Goal: Information Seeking & Learning: Learn about a topic

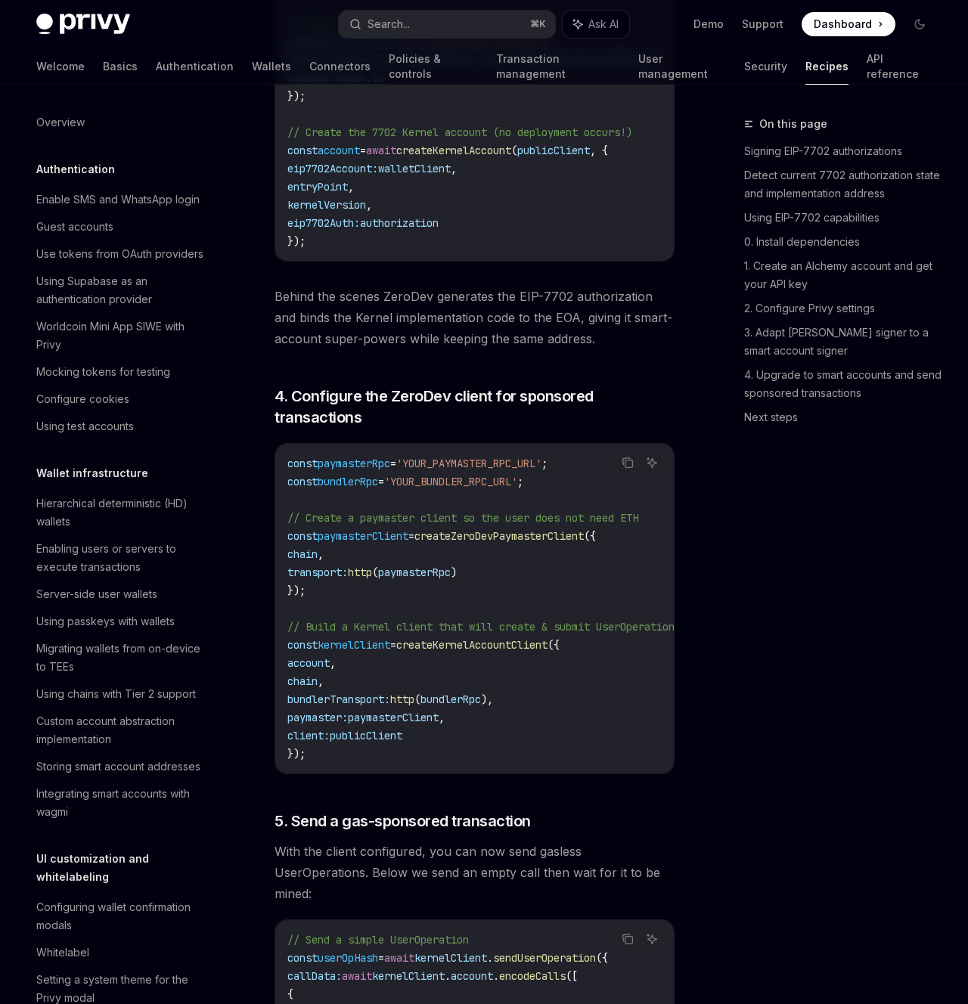
scroll to position [1236, 0]
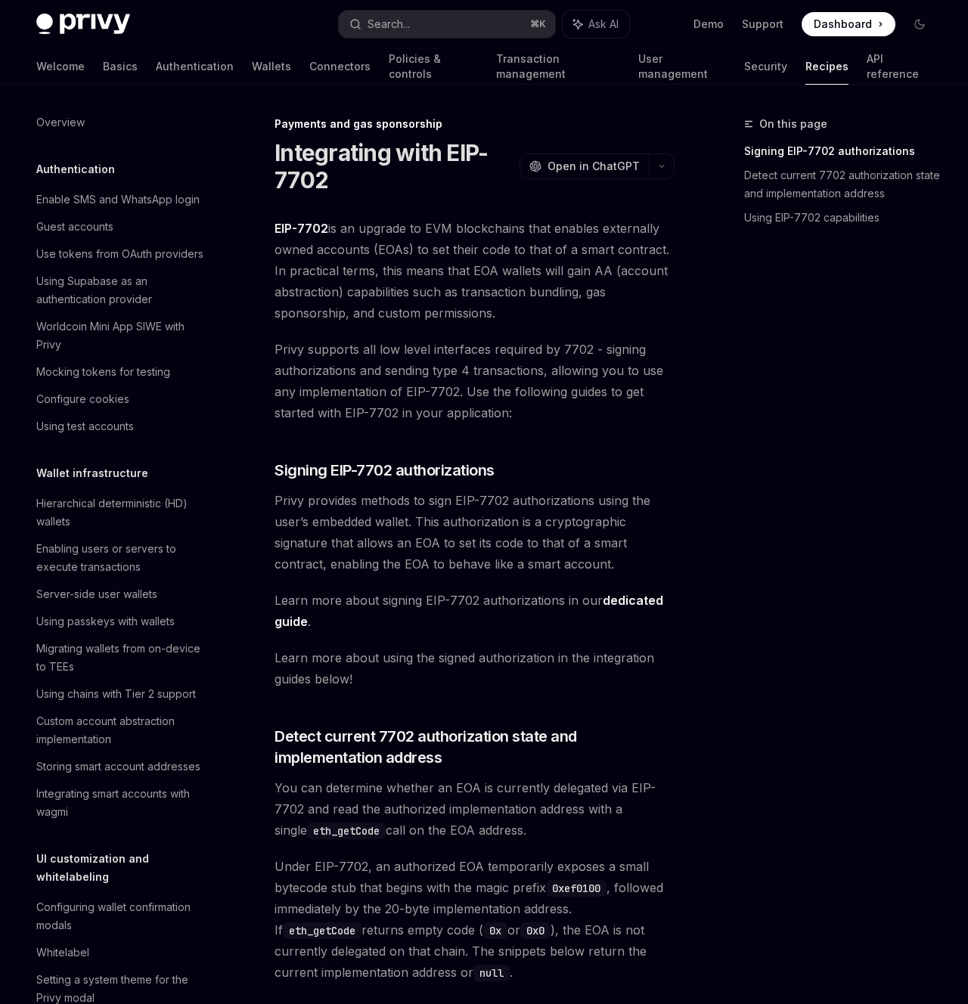
click at [498, 265] on span "EIP-7702 is an upgrade to EVM blockchains that enables externally owned account…" at bounding box center [474, 271] width 400 height 106
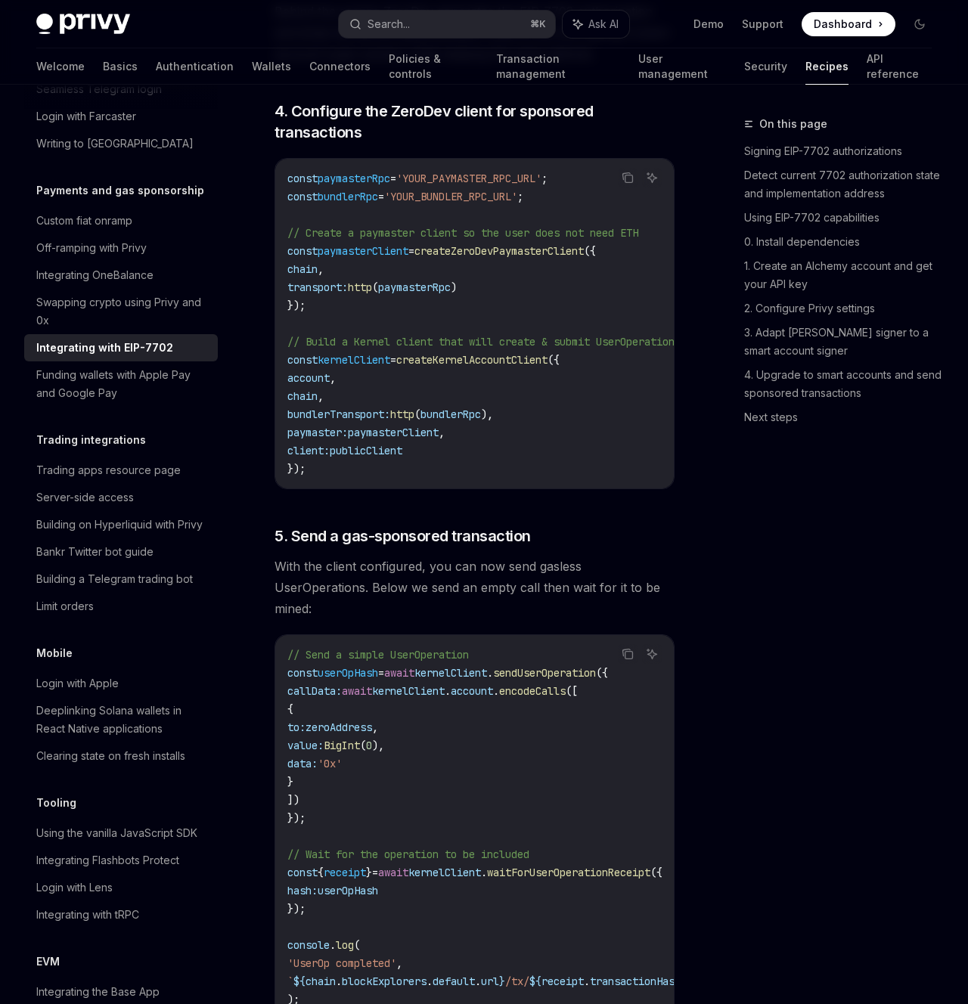
scroll to position [3454, 0]
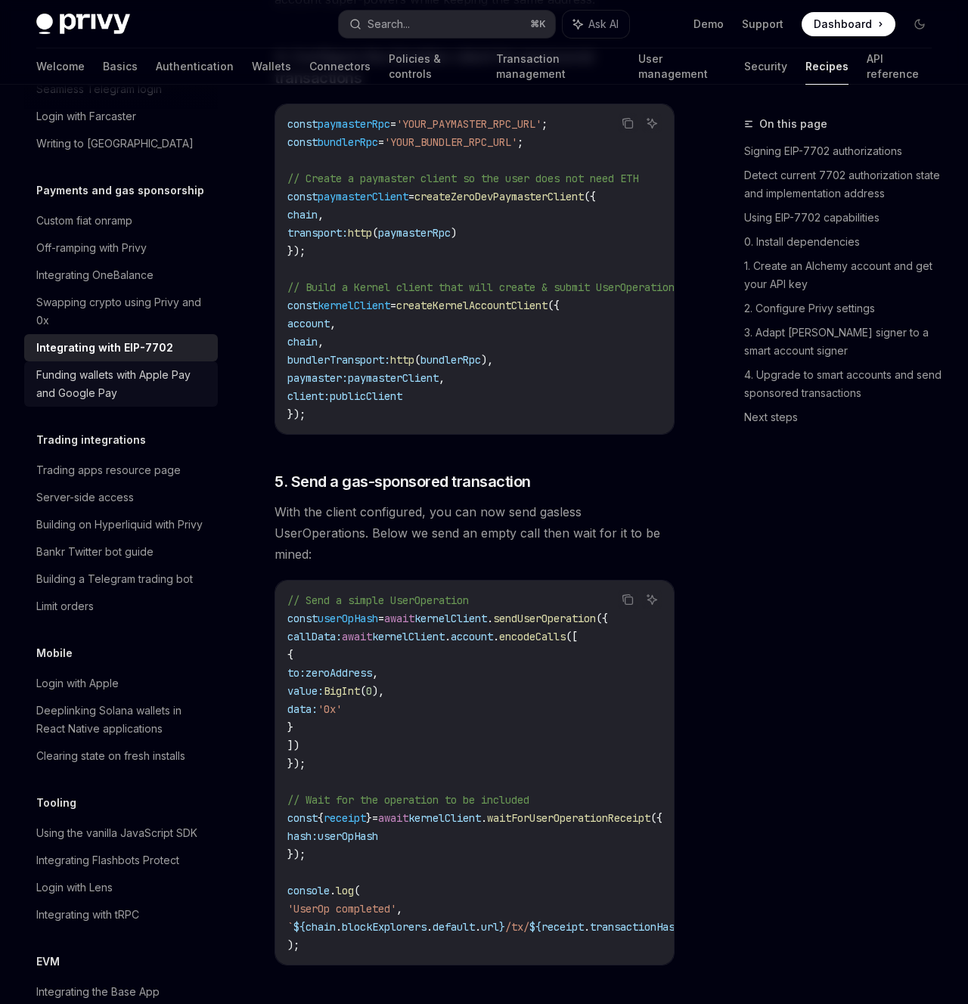
click at [165, 366] on div "Funding wallets with Apple Pay and Google Pay" at bounding box center [122, 384] width 172 height 36
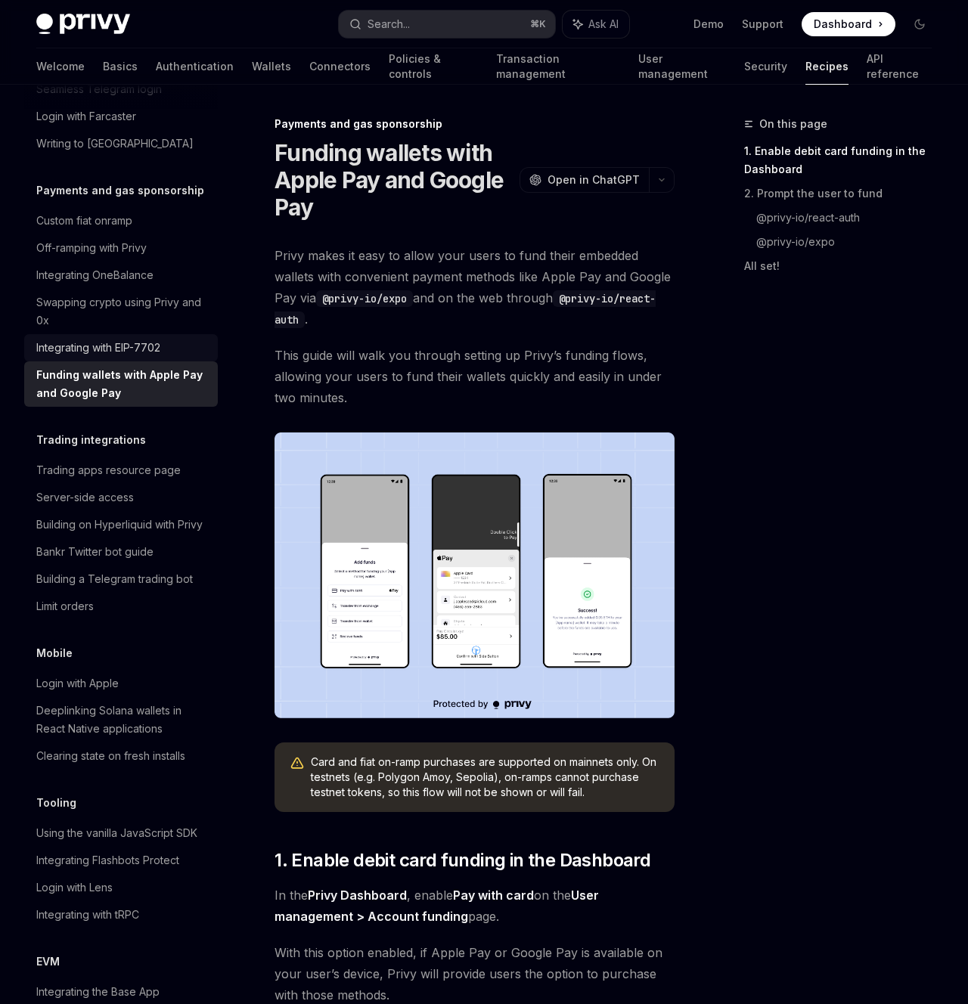
click at [126, 339] on div "Integrating with EIP-7702" at bounding box center [98, 348] width 124 height 18
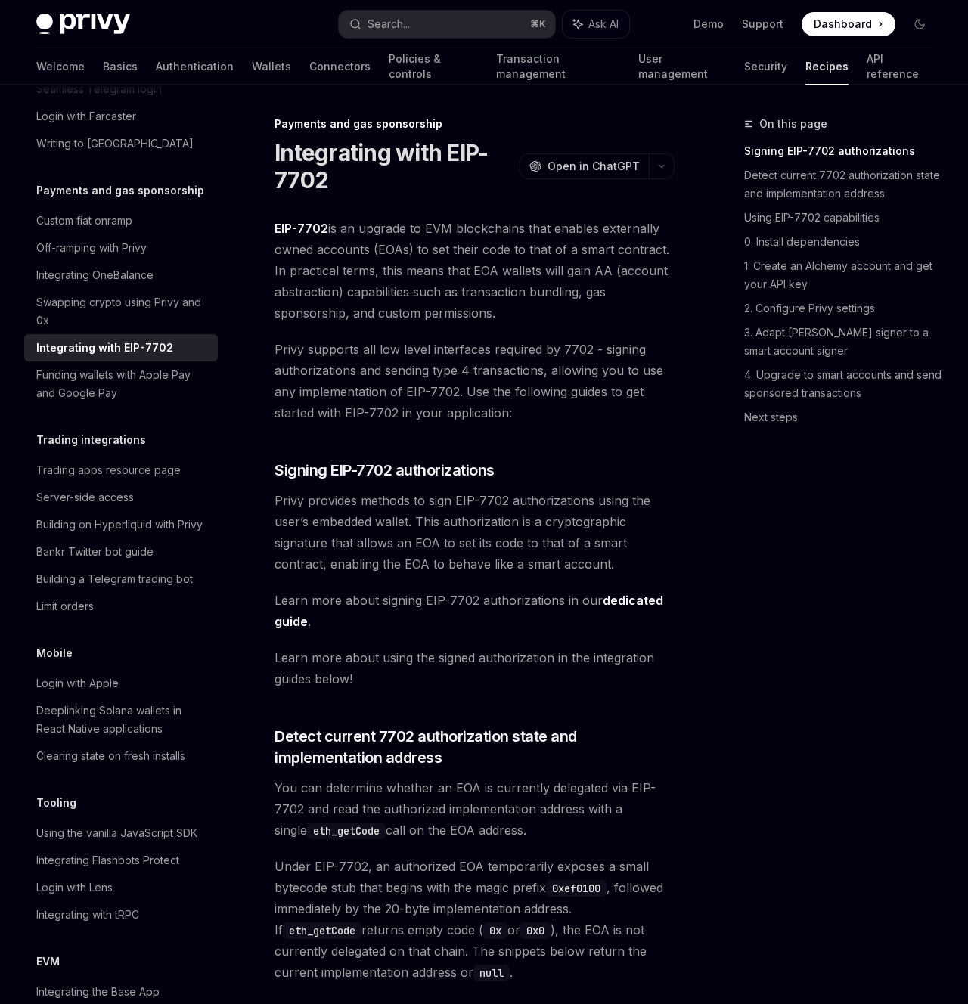
click at [794, 508] on div "On this page Signing EIP-7702 authorizations Detect current 7702 authorization …" at bounding box center [829, 559] width 230 height 889
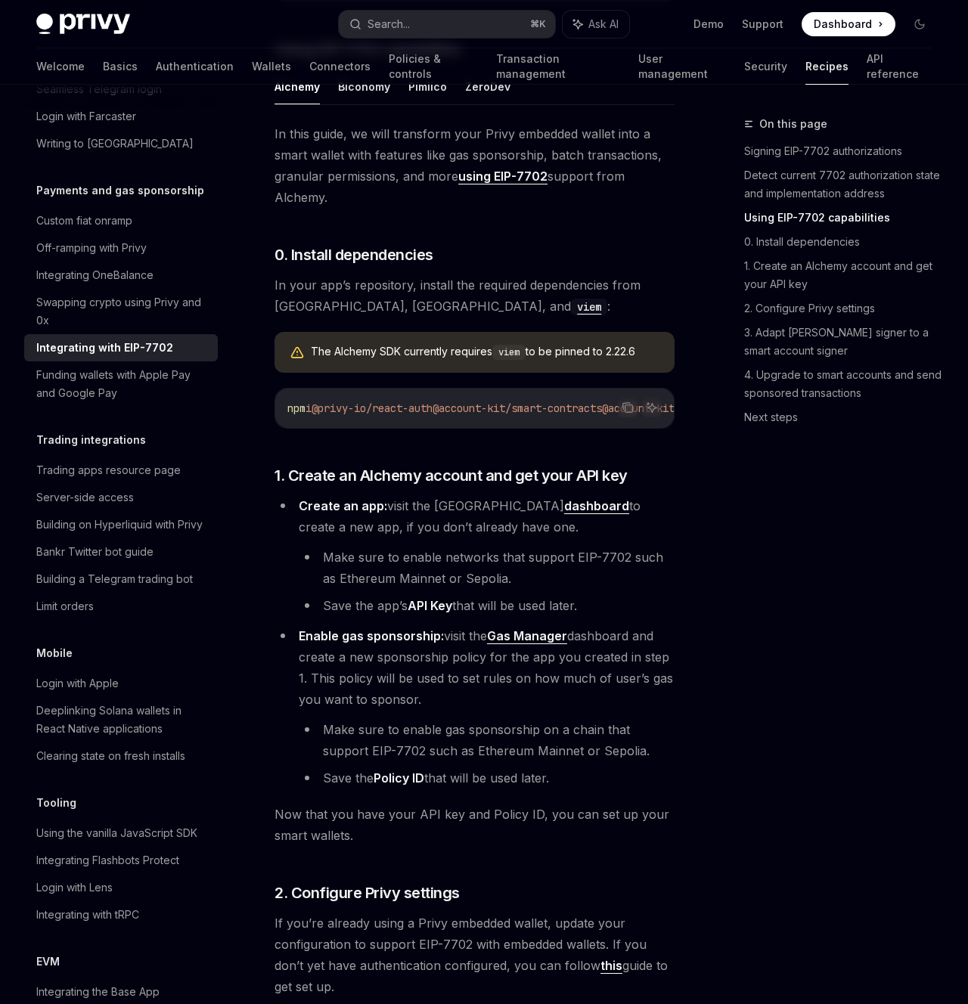
scroll to position [1220, 0]
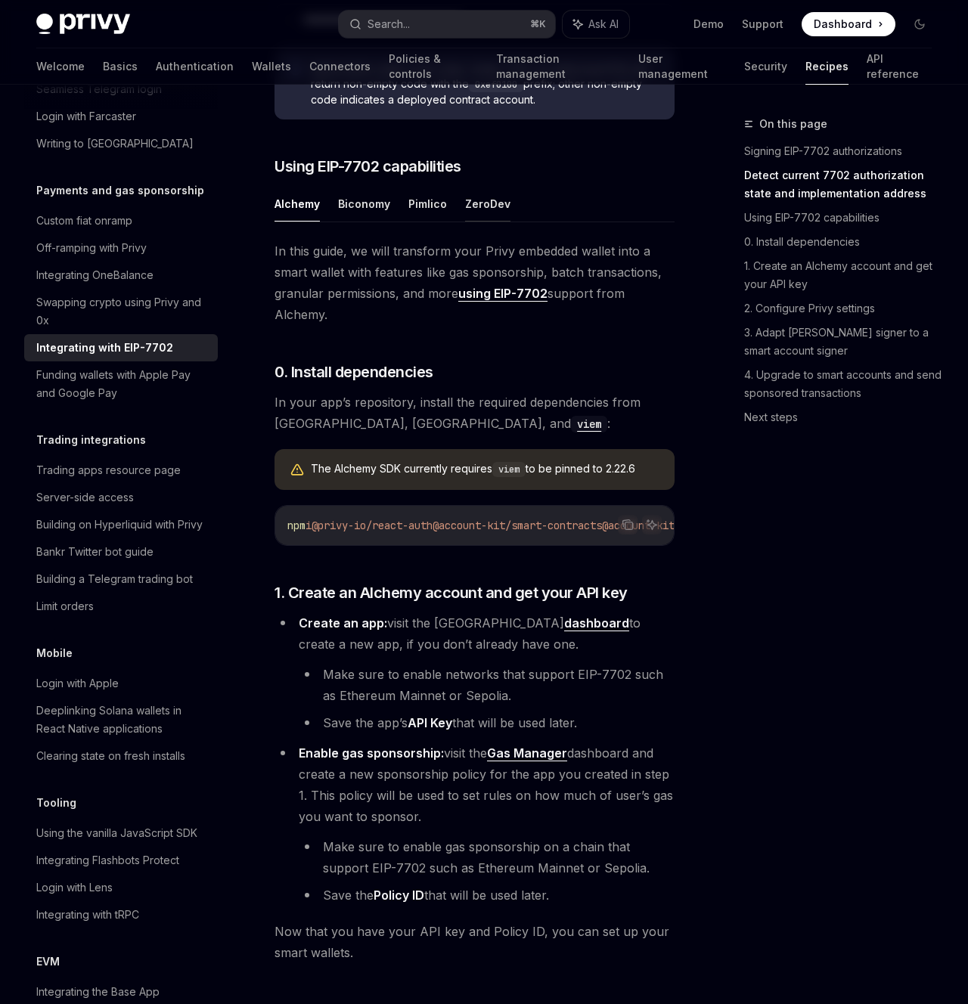
click at [473, 219] on button "ZeroDev" at bounding box center [487, 204] width 45 height 36
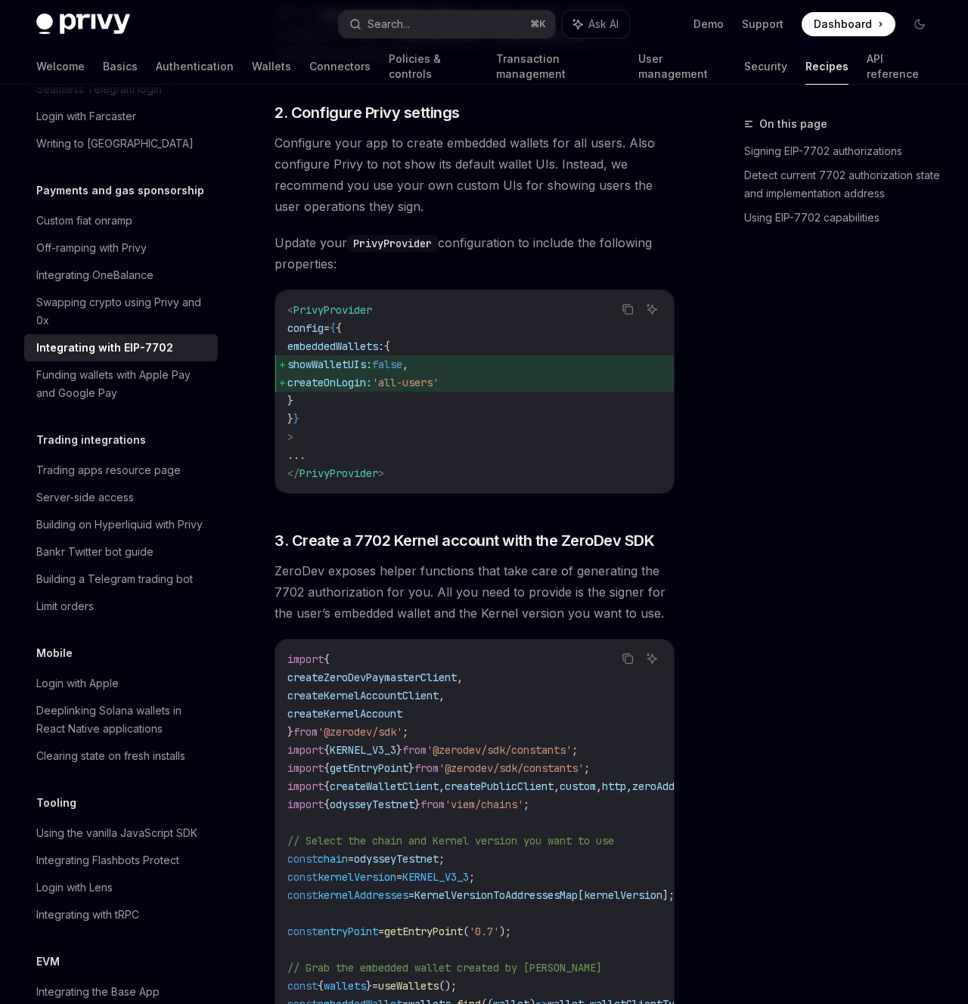
scroll to position [1875, 0]
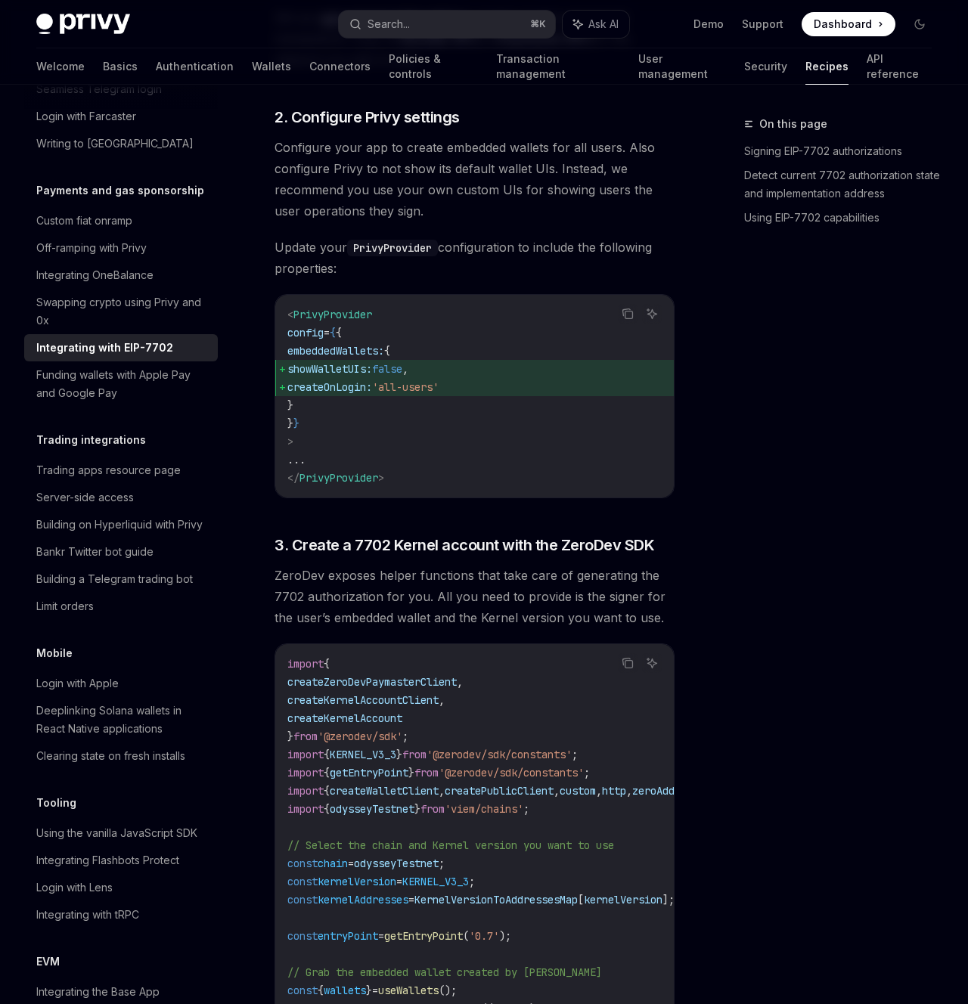
click at [745, 352] on div "On this page Signing EIP-7702 authorizations Detect current 7702 authorization …" at bounding box center [829, 559] width 230 height 889
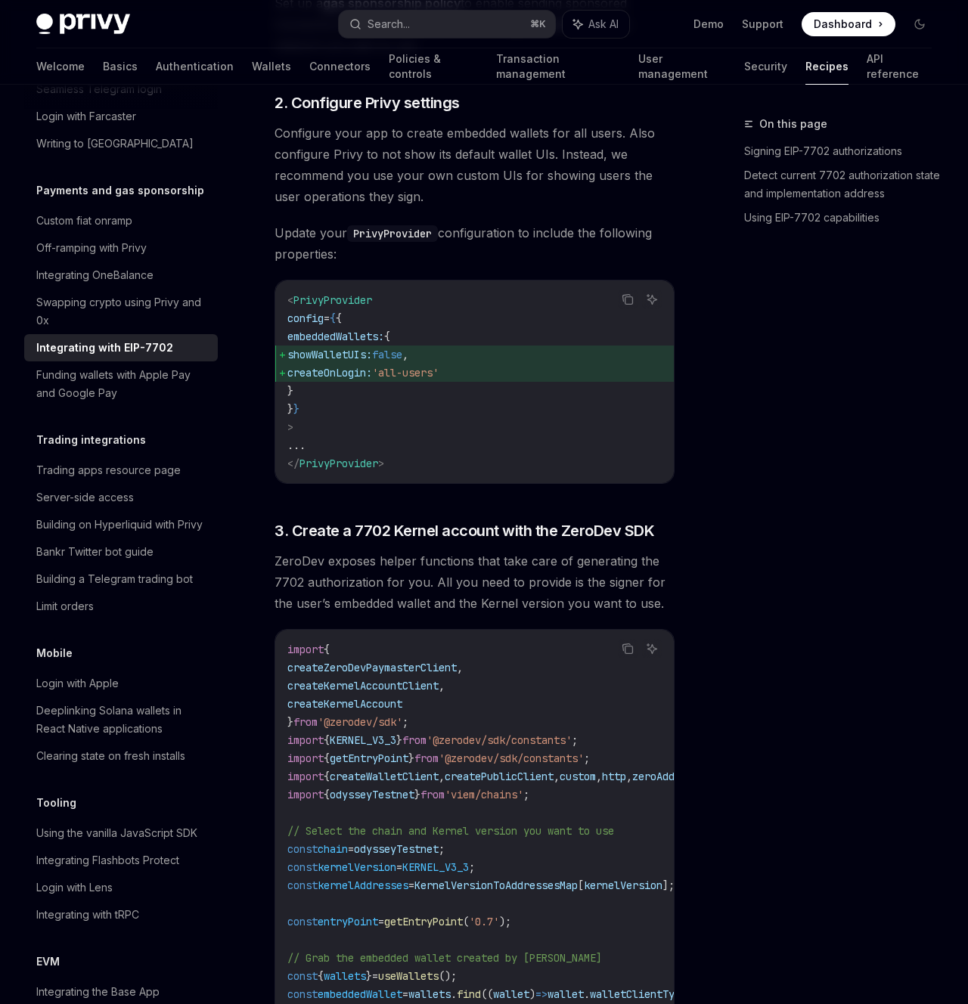
scroll to position [1893, 0]
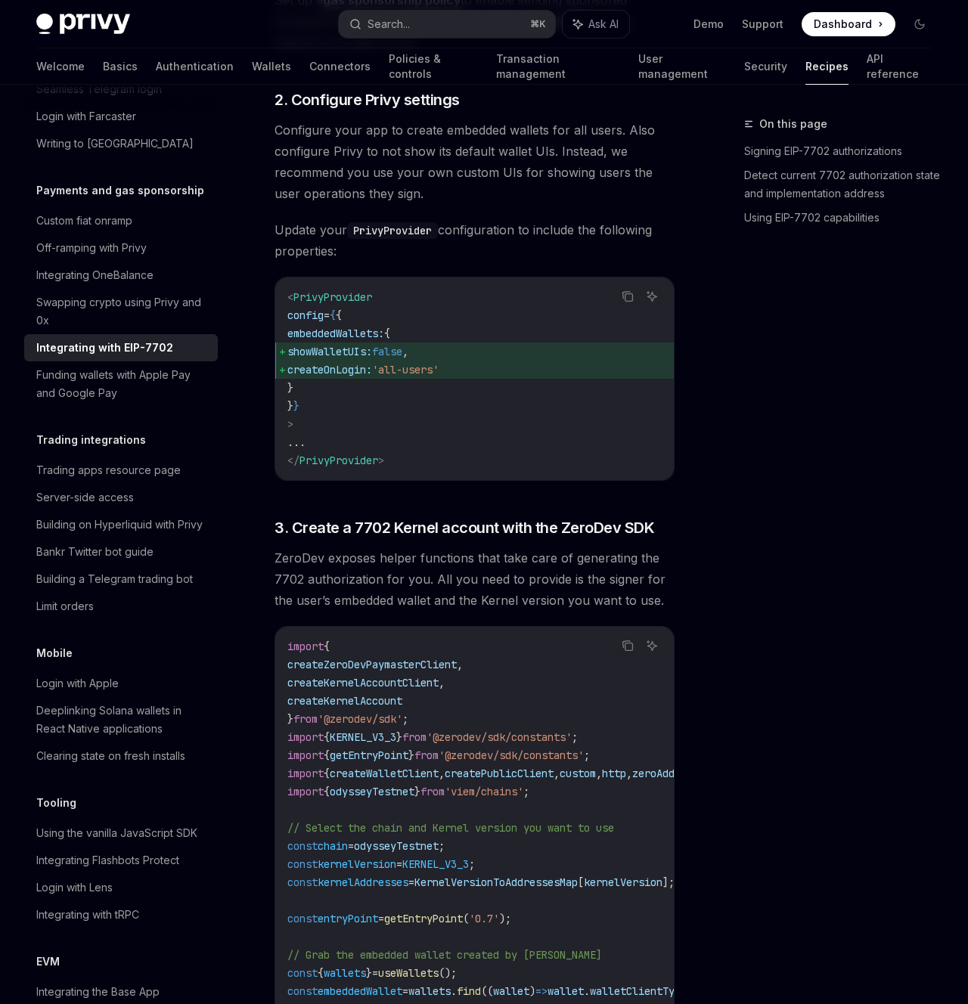
click at [326, 301] on span "PrivyProvider" at bounding box center [332, 297] width 79 height 14
copy span "PrivyProvider"
drag, startPoint x: 507, startPoint y: 372, endPoint x: 281, endPoint y: 355, distance: 226.8
click at [287, 354] on code "< PrivyProvider config = { { embeddedWallets: { showWalletUIs: false , createOn…" at bounding box center [474, 378] width 374 height 181
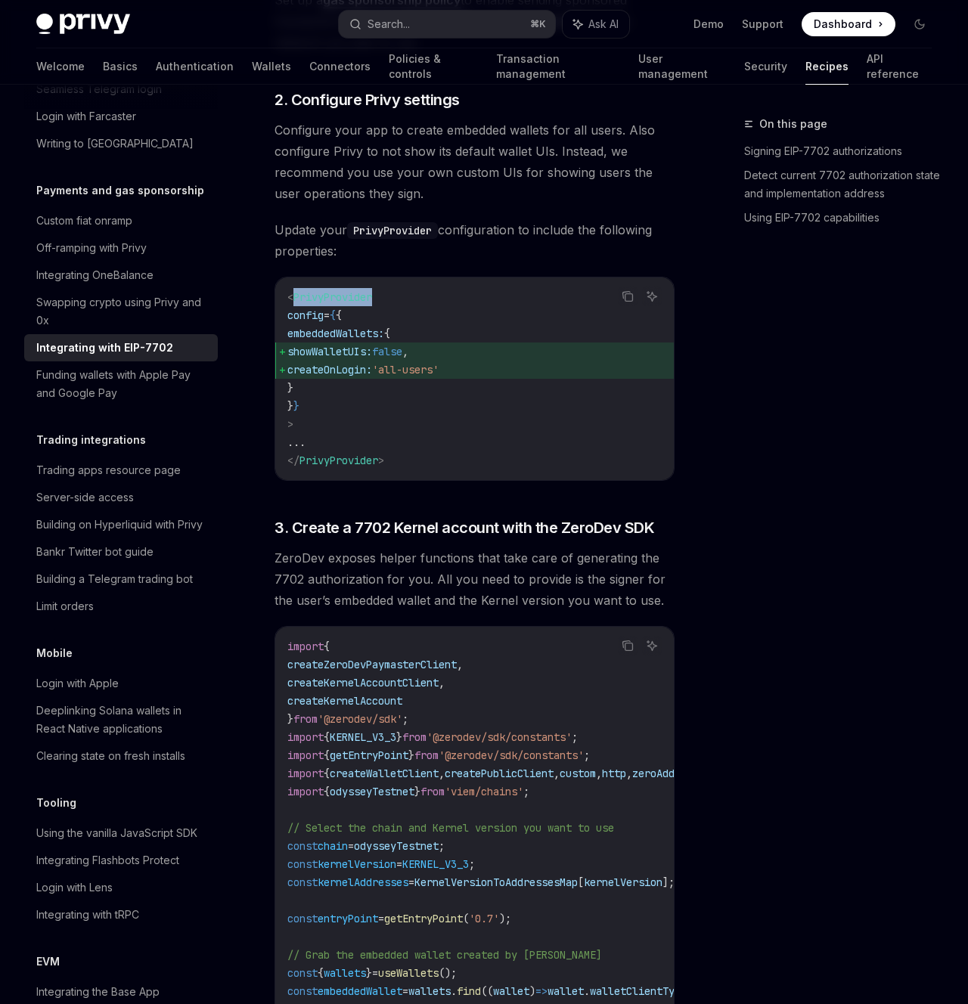
copy code "showWalletUIs: false , createOnLogin: 'all-users'"
click at [372, 358] on span "showWalletUIs:" at bounding box center [329, 352] width 85 height 14
drag, startPoint x: 496, startPoint y: 375, endPoint x: 268, endPoint y: 354, distance: 228.6
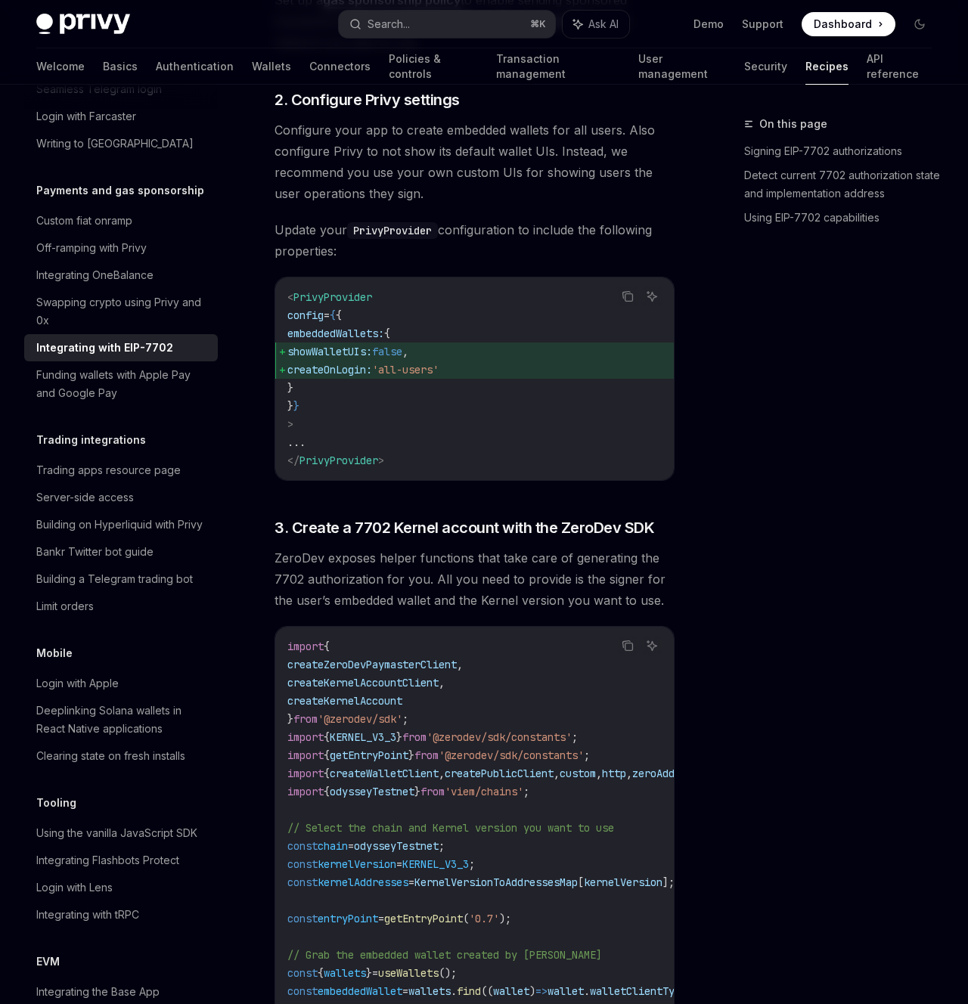
click at [268, 354] on div "Payments and gas sponsorship Integrating with EIP-7702 OpenAI Open in ChatGPT O…" at bounding box center [333, 577] width 690 height 4711
copy code "showWalletUIs: false , createOnLogin: 'all-users'"
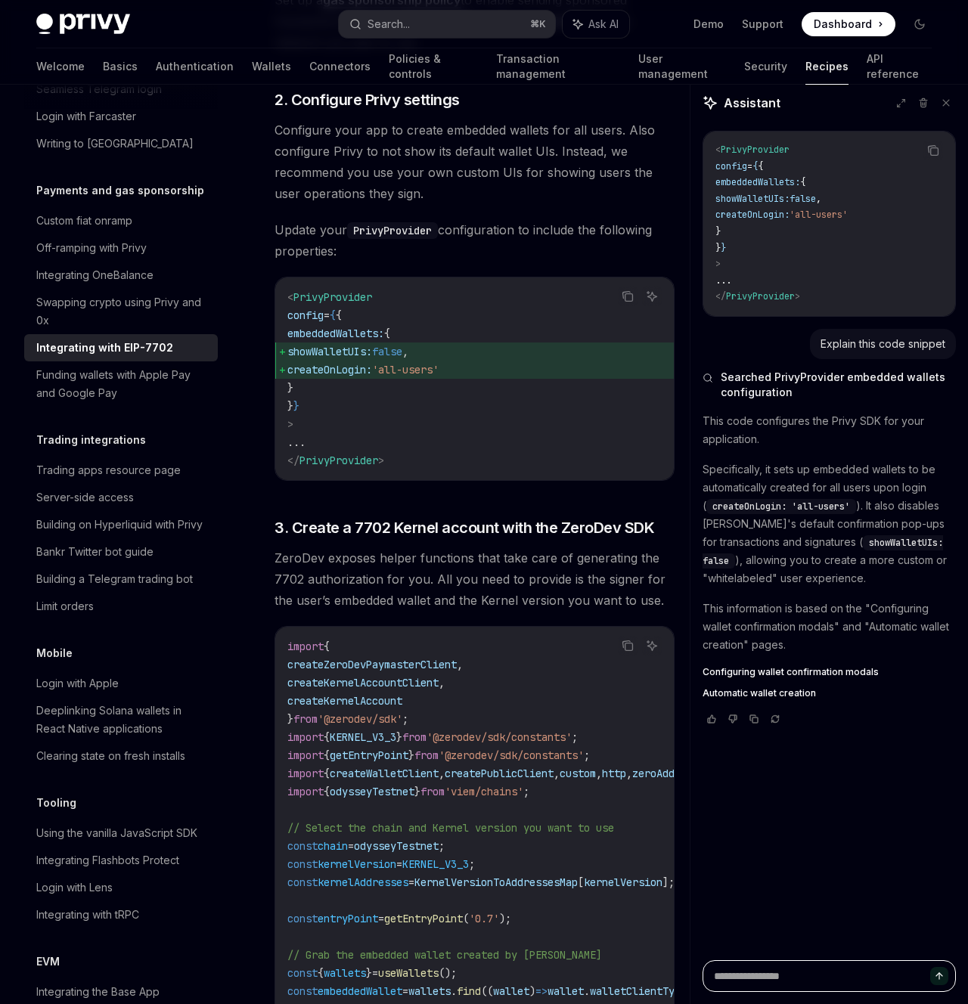
type textarea "*"
click at [789, 203] on span "showWalletUIs:" at bounding box center [752, 199] width 74 height 12
click at [372, 358] on span "showWalletUIs:" at bounding box center [329, 352] width 85 height 14
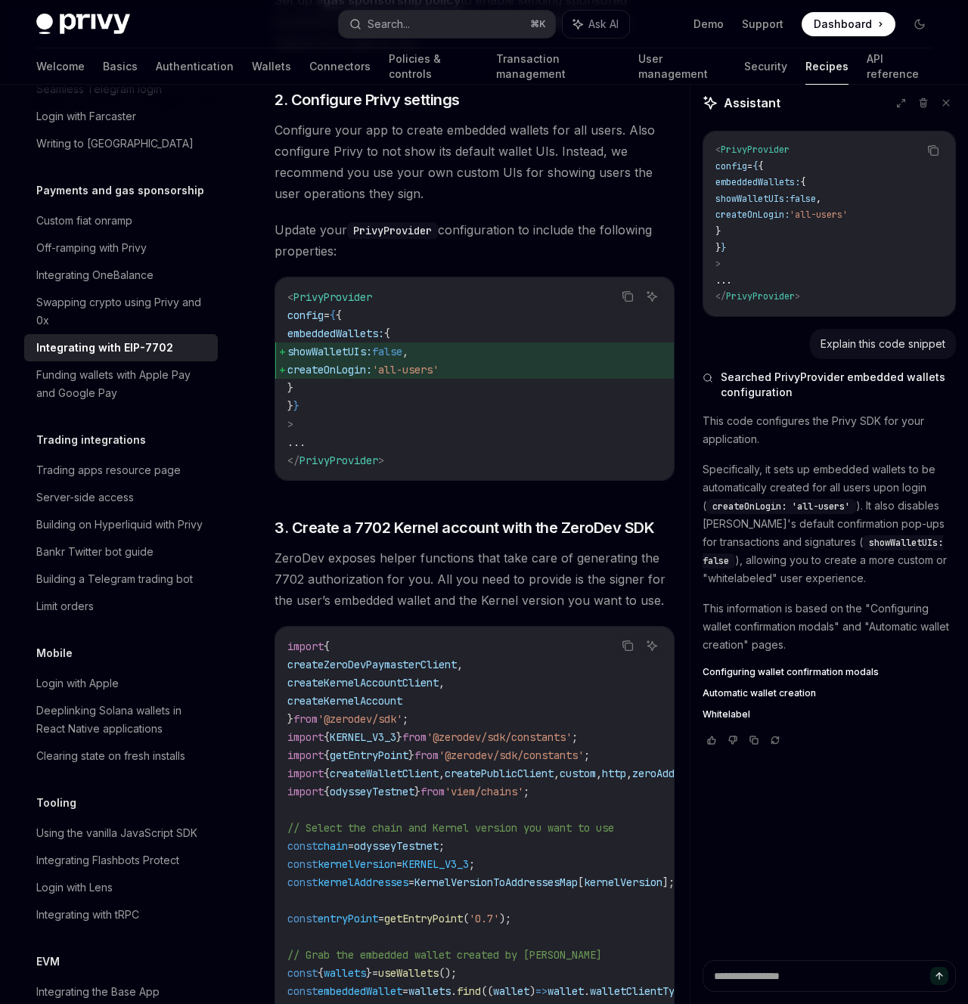
click at [372, 358] on span "showWalletUIs:" at bounding box center [329, 352] width 85 height 14
drag, startPoint x: 516, startPoint y: 380, endPoint x: 283, endPoint y: 361, distance: 233.7
click at [287, 361] on code "< PrivyProvider config = { { embeddedWallets: { showWalletUIs: false , createOn…" at bounding box center [474, 378] width 374 height 181
copy code "showWalletUIs: false , createOnLogin: 'all-users'"
click at [333, 302] on span "PrivyProvider" at bounding box center [332, 297] width 79 height 14
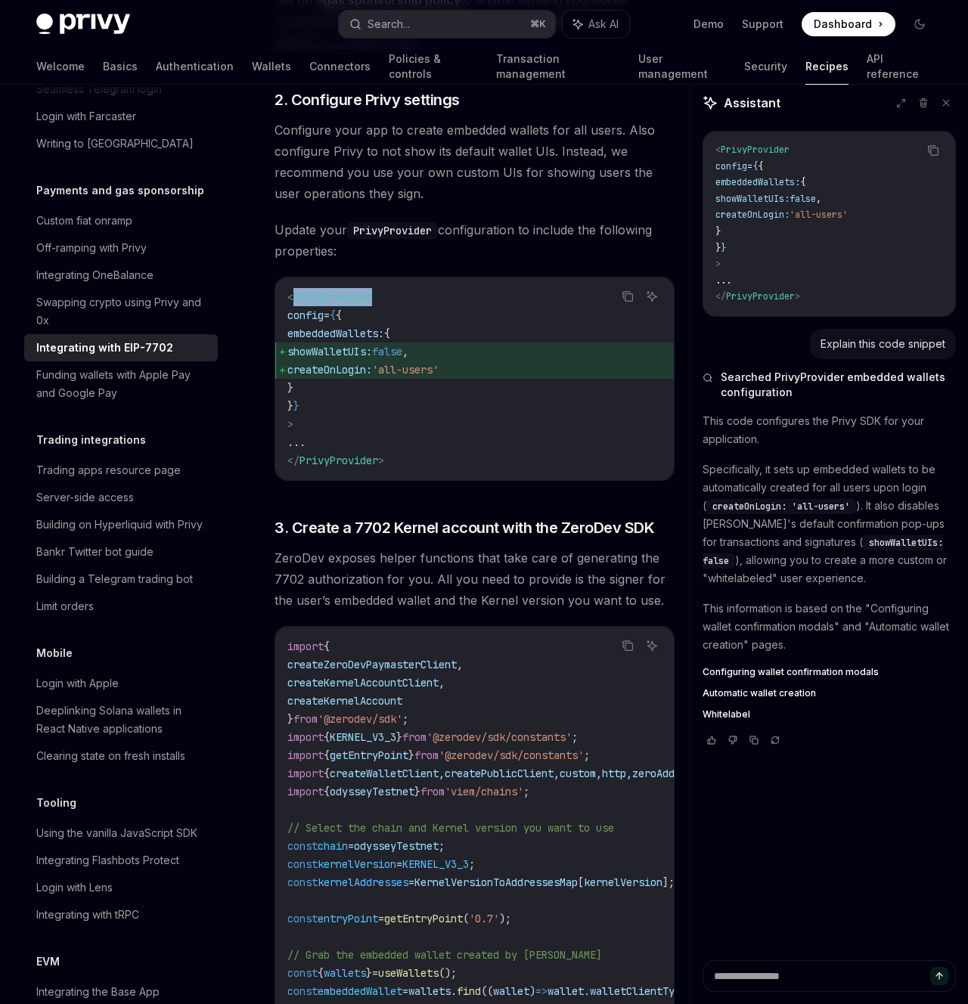
click at [333, 302] on span "PrivyProvider" at bounding box center [332, 297] width 79 height 14
copy span "PrivyProvider"
click at [513, 157] on span "Configure your app to create embedded wallets for all users. Also configure Pri…" at bounding box center [474, 161] width 400 height 85
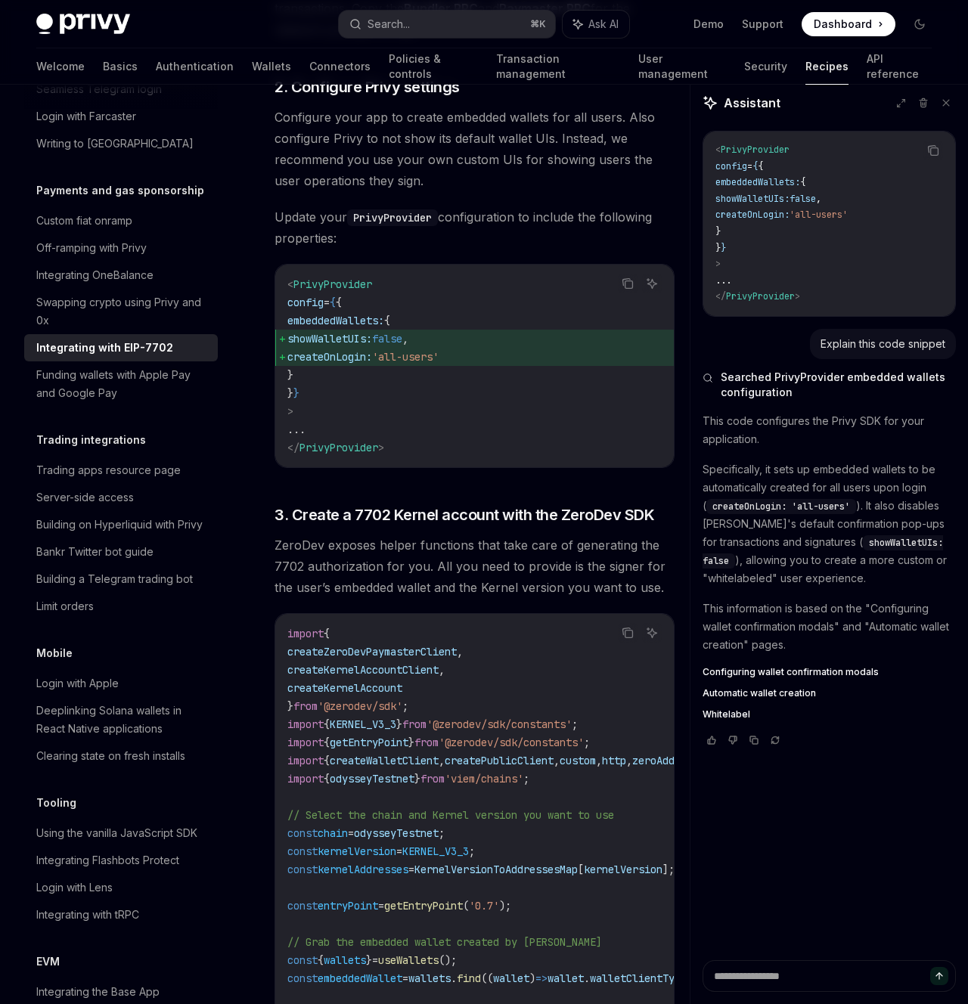
scroll to position [1763, 0]
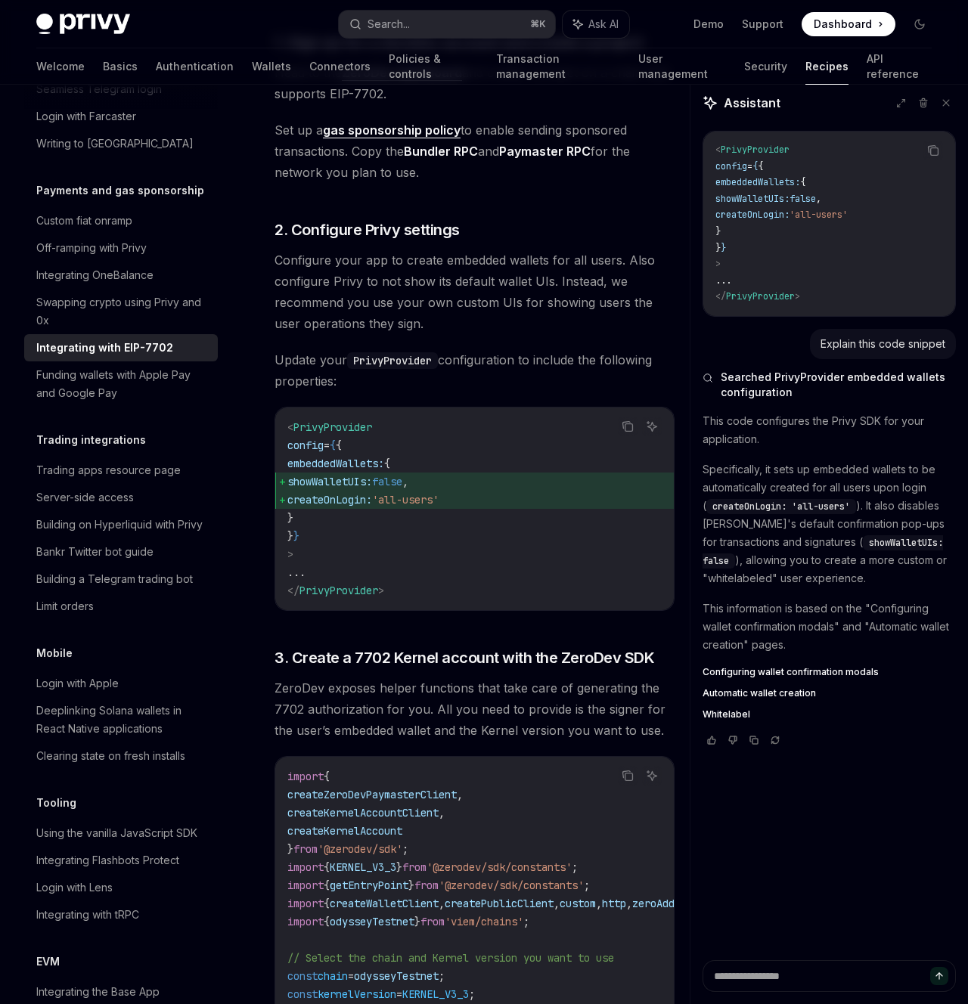
click at [423, 267] on span "Configure your app to create embedded wallets for all users. Also configure Pri…" at bounding box center [474, 292] width 400 height 85
click at [372, 488] on span "showWalletUIs:" at bounding box center [329, 482] width 85 height 14
copy span "showWalletUIs"
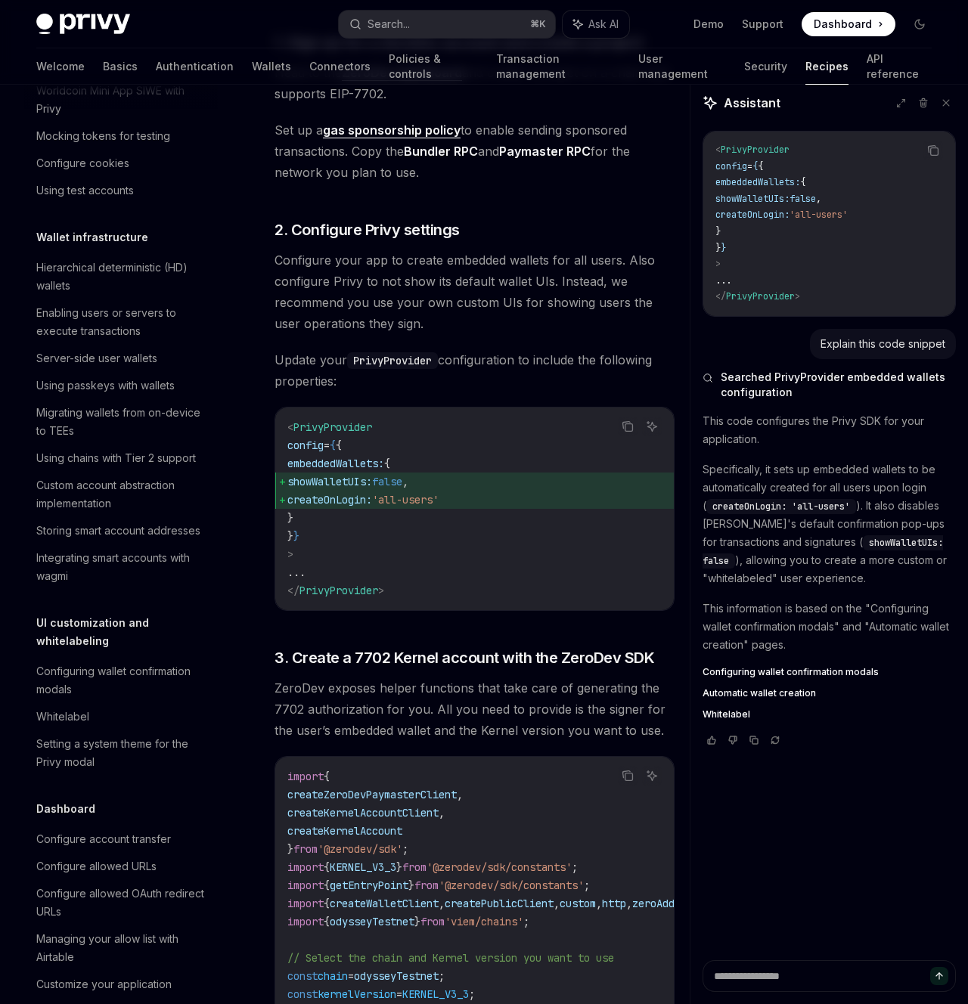
scroll to position [216, 0]
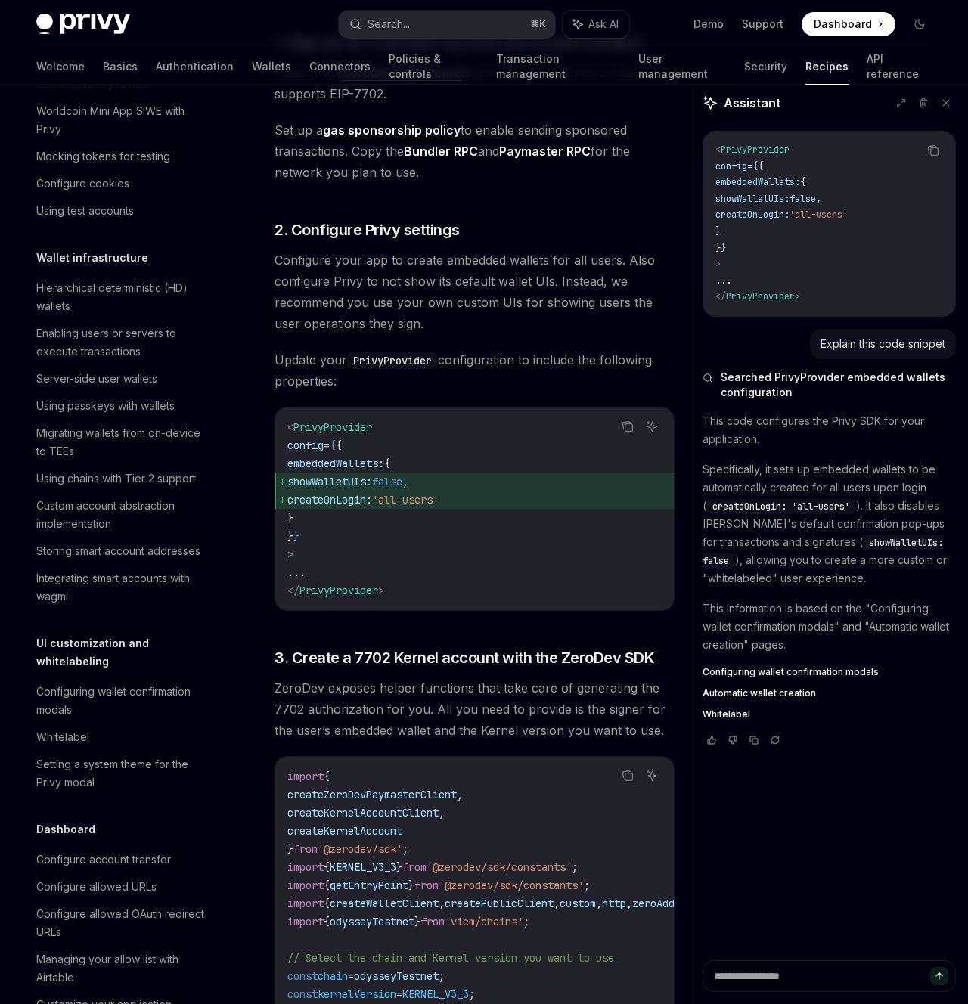
click at [374, 553] on code "< PrivyProvider config = { { embeddedWallets: { showWalletUIs: false , createOn…" at bounding box center [474, 508] width 374 height 181
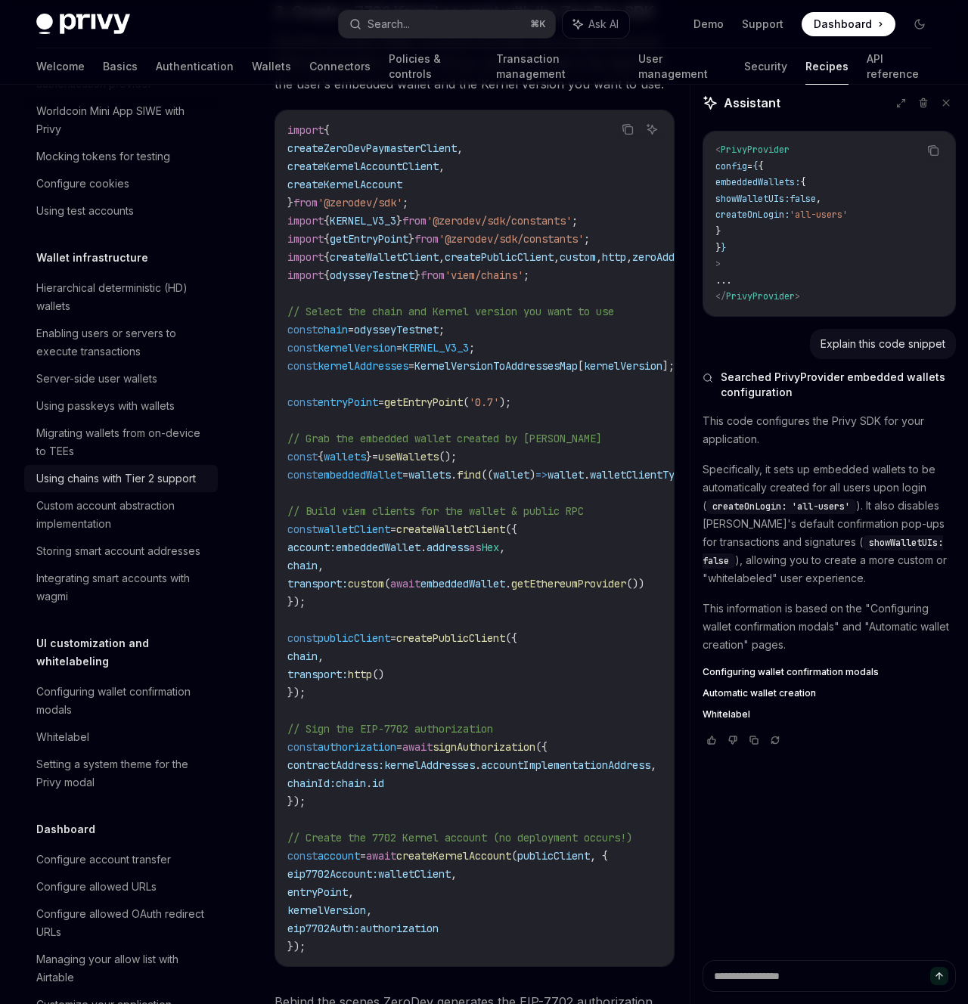
scroll to position [0, 0]
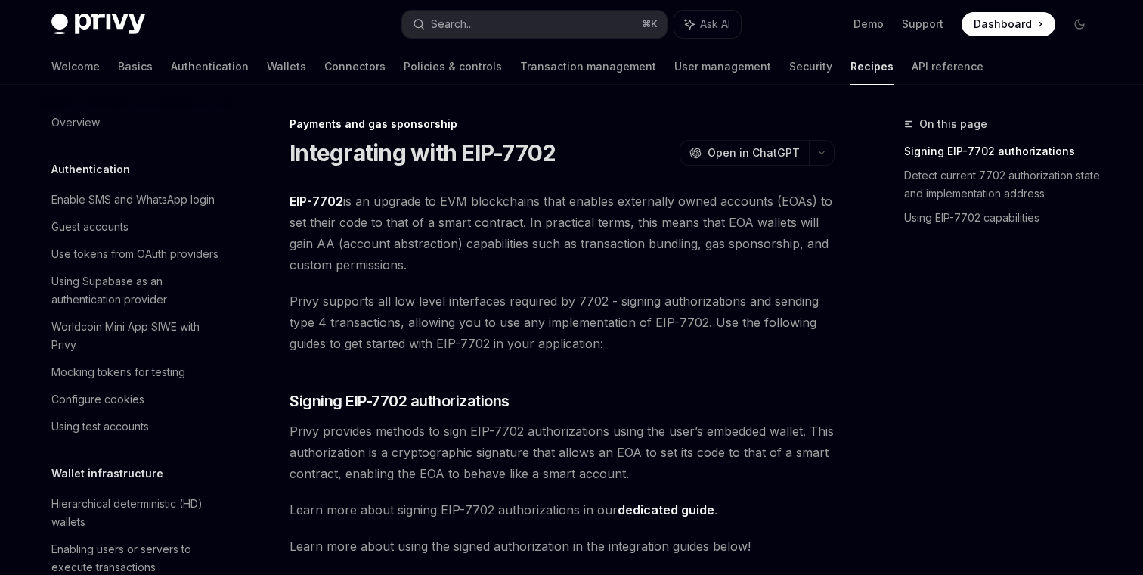
type textarea "*"
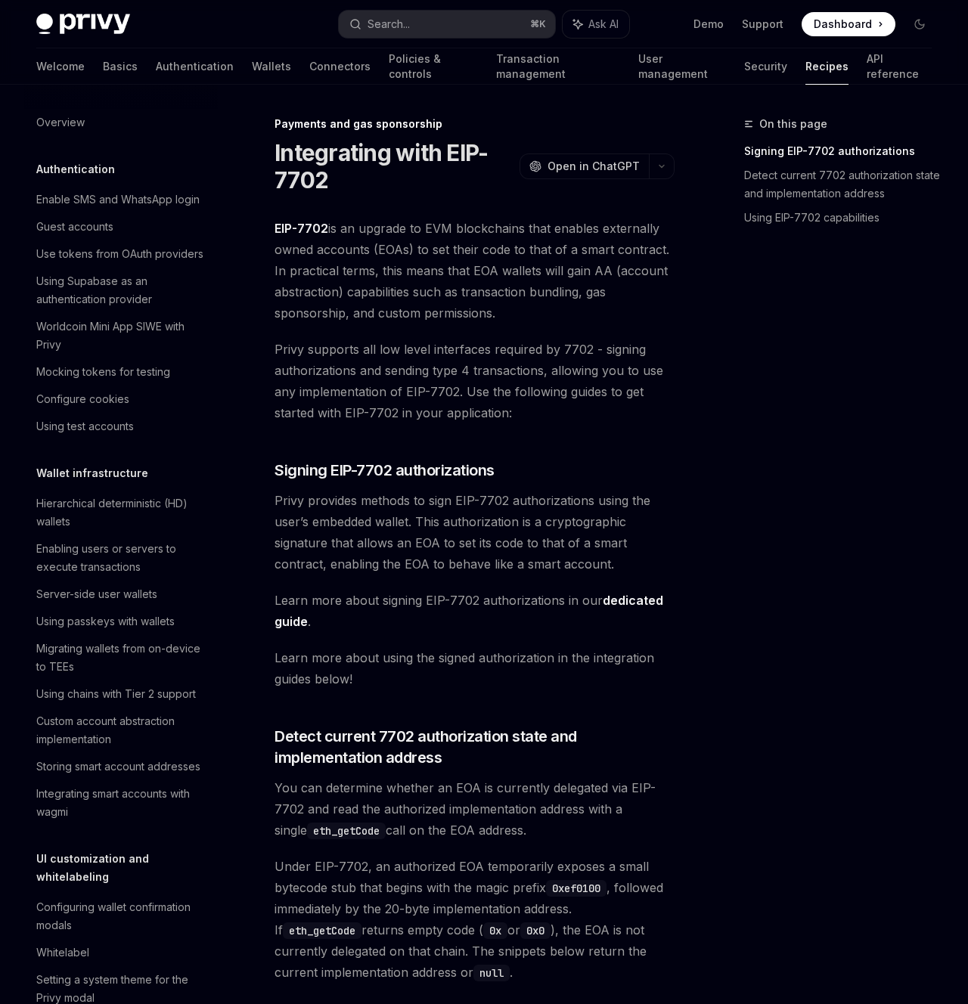
click at [468, 371] on span "Privy supports all low level interfaces required by 7702 - signing authorizatio…" at bounding box center [474, 381] width 400 height 85
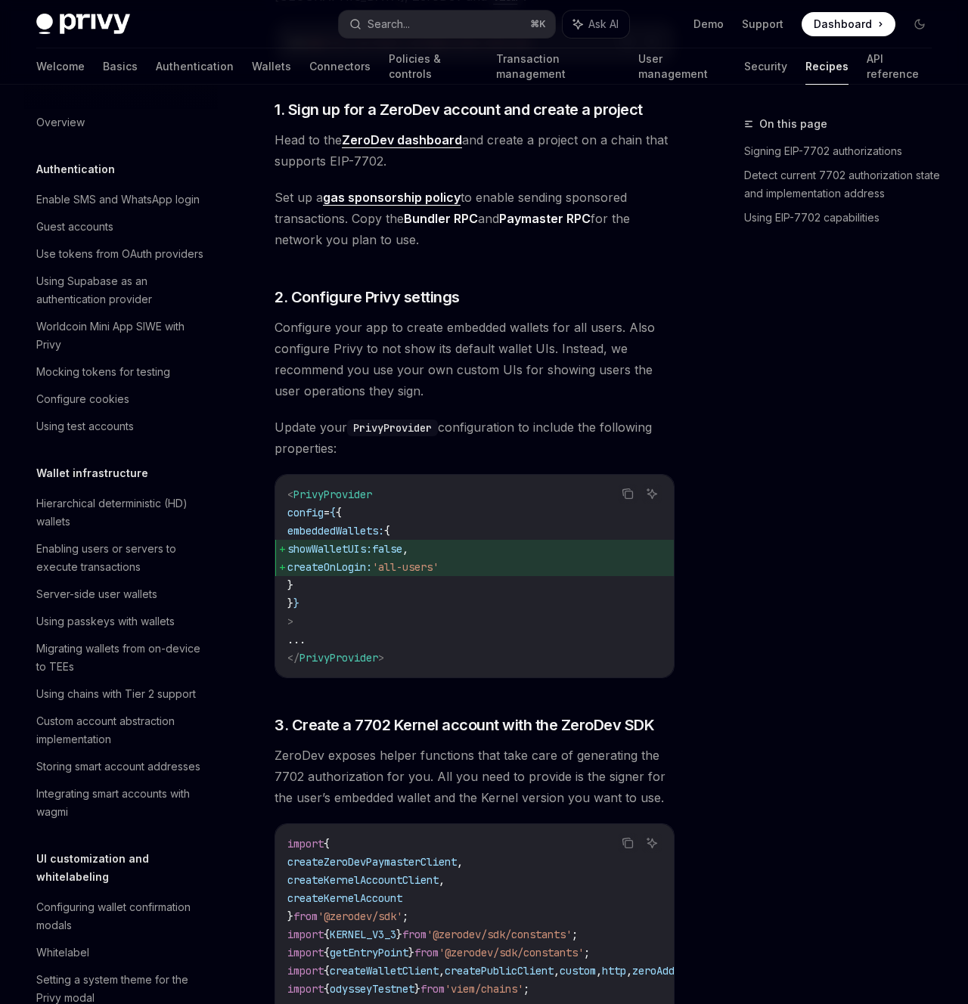
scroll to position [1702, 0]
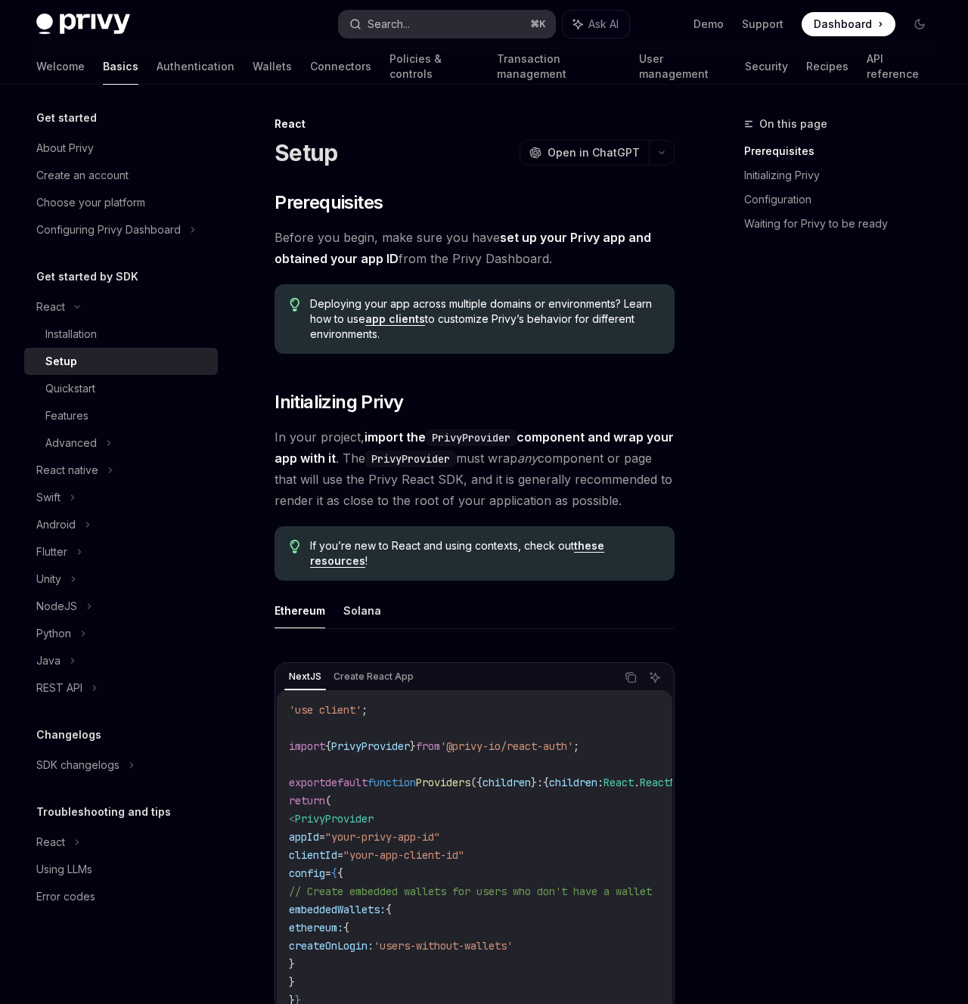
click at [447, 20] on button "Search... ⌘ K" at bounding box center [447, 24] width 216 height 27
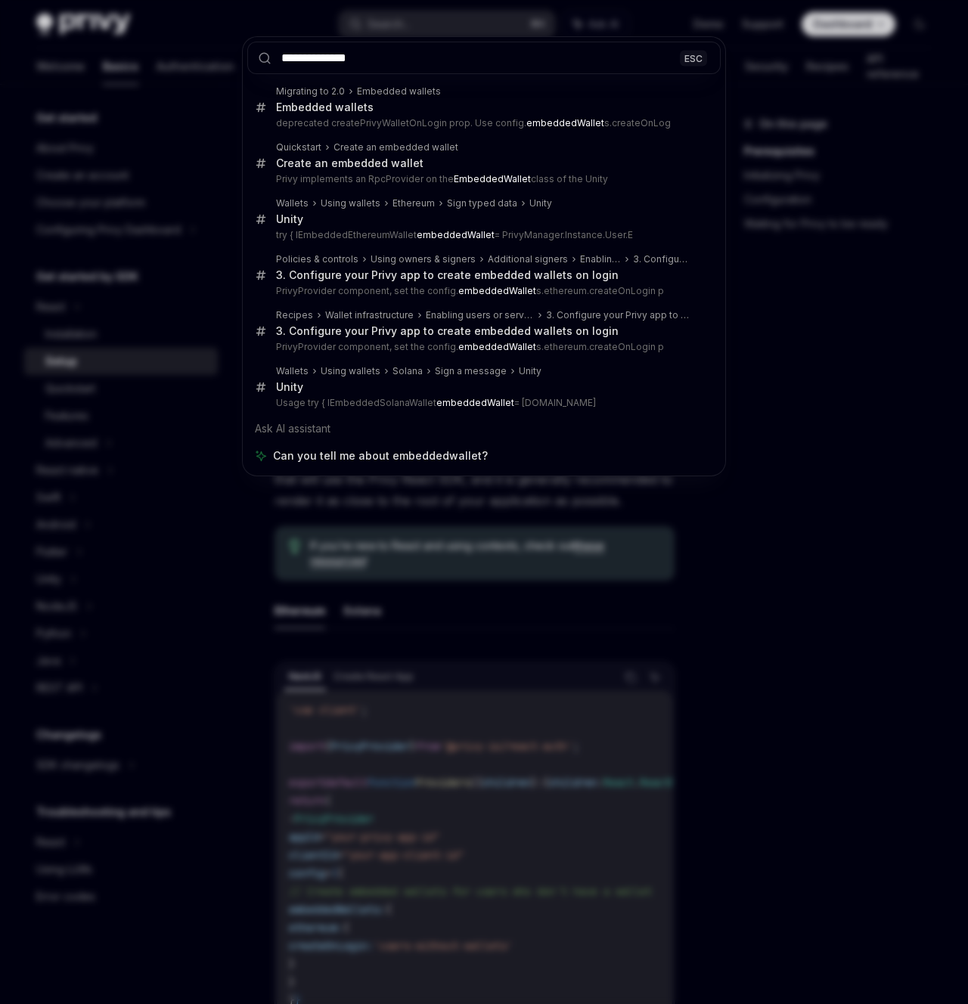
click at [318, 61] on input "**********" at bounding box center [483, 58] width 473 height 33
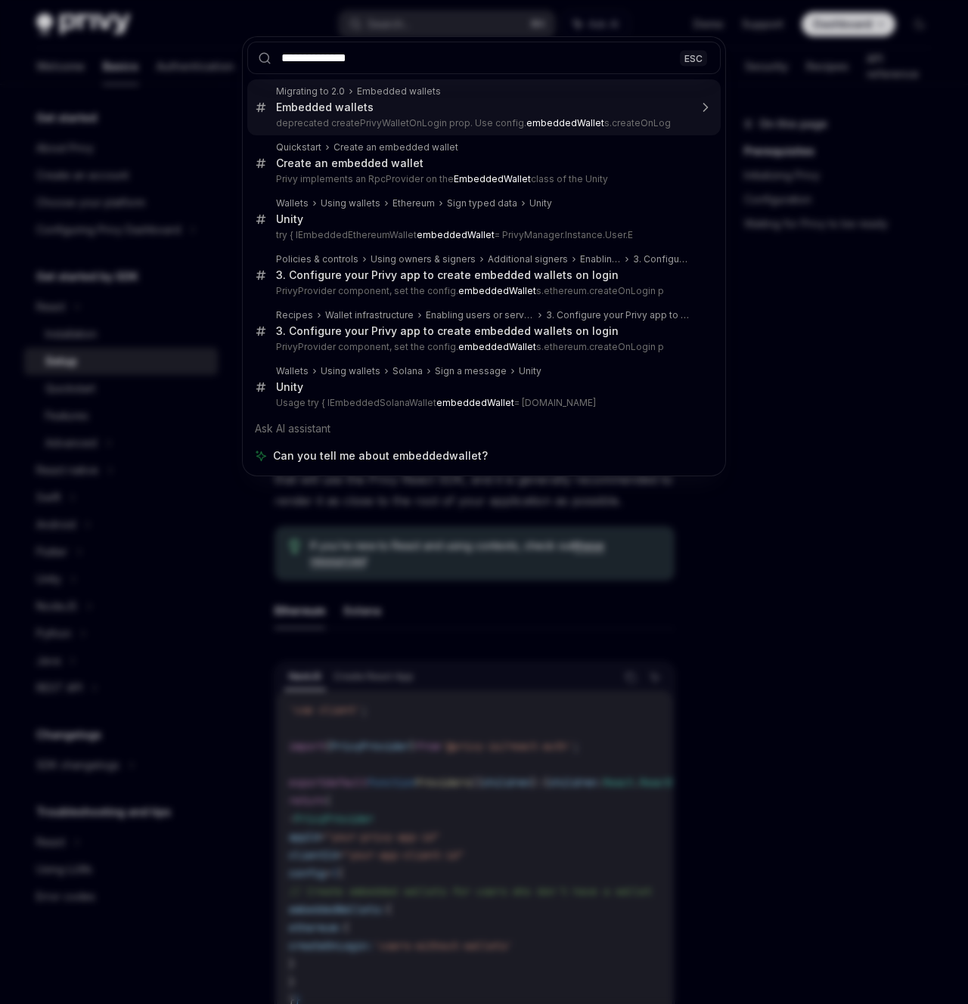
type input "**********"
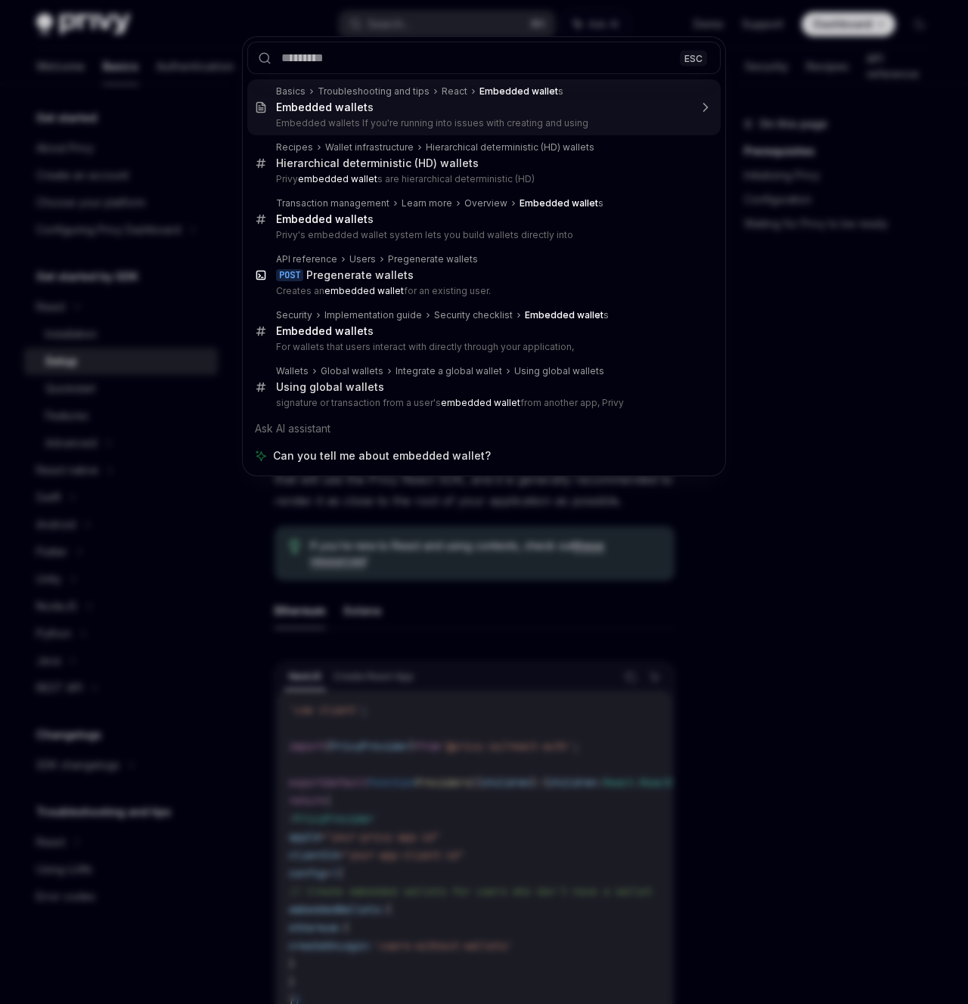
type textarea "*"
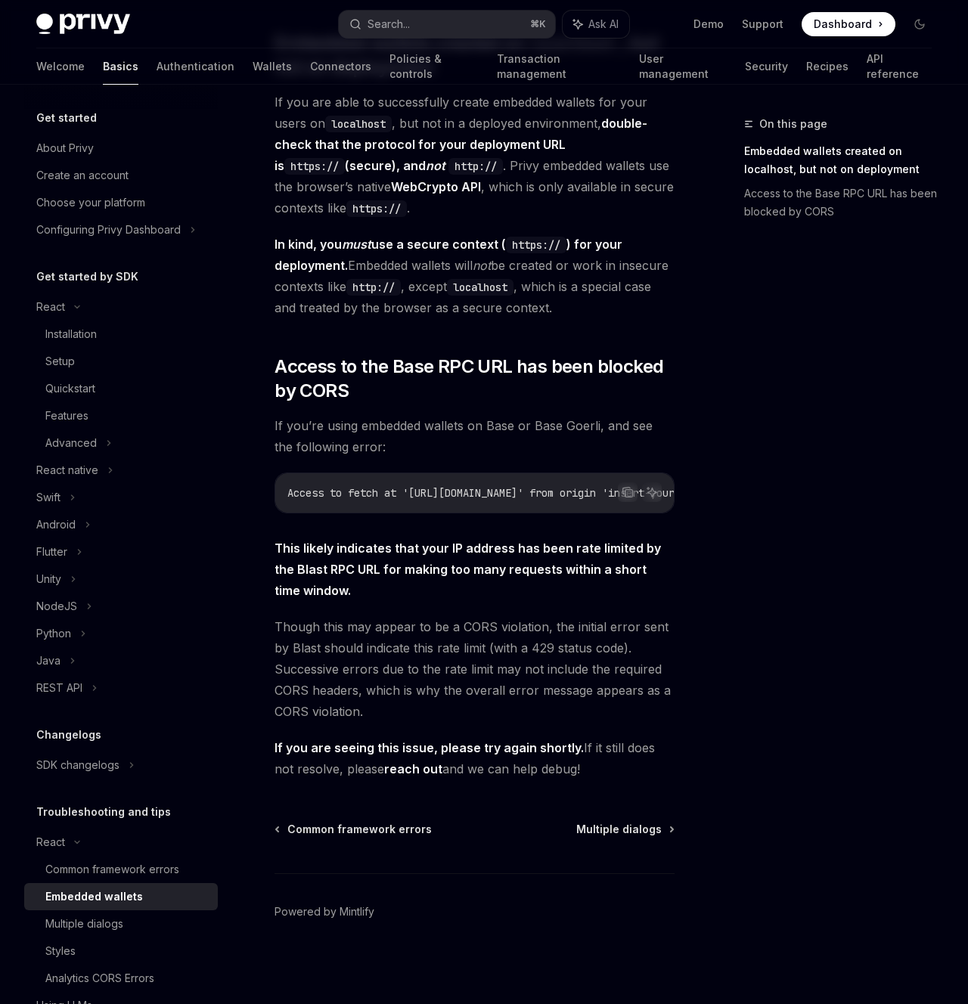
scroll to position [265, 0]
click at [548, 268] on span "In kind, you must use a secure context ( https:// ) for your deployment. Embedd…" at bounding box center [474, 276] width 400 height 85
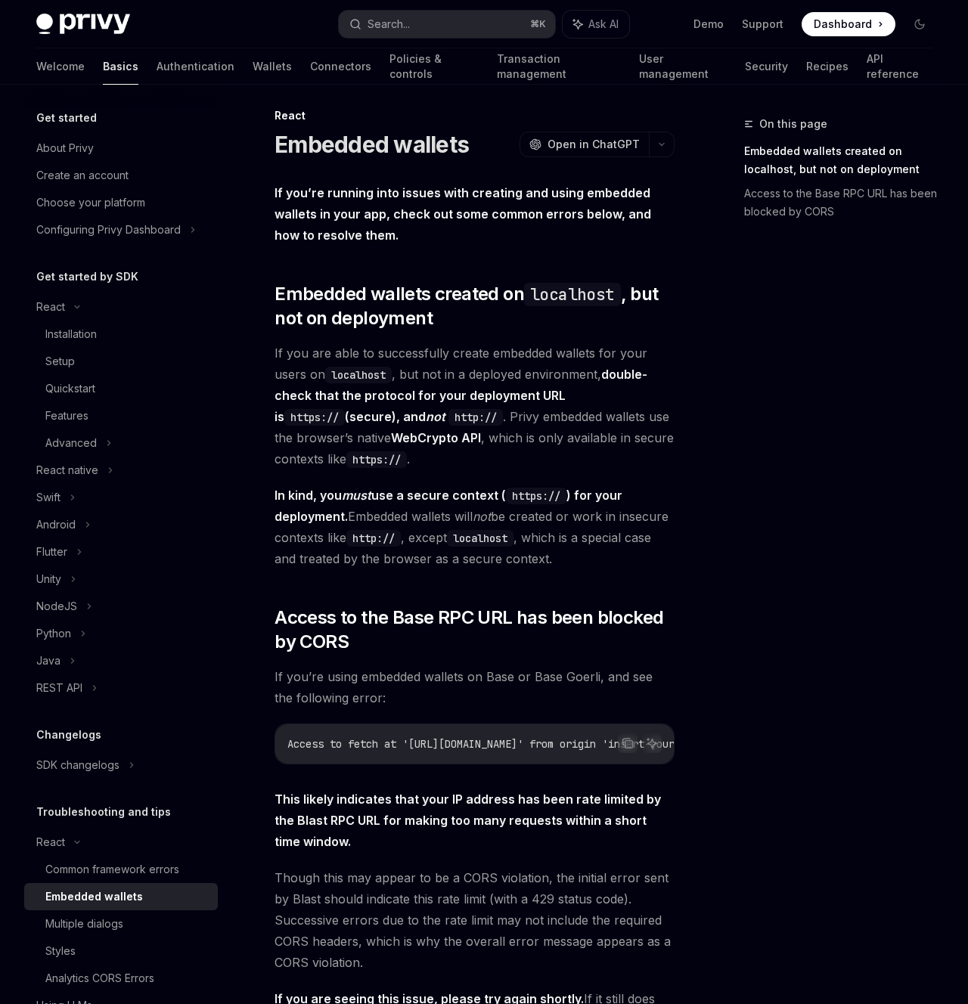
scroll to position [0, 0]
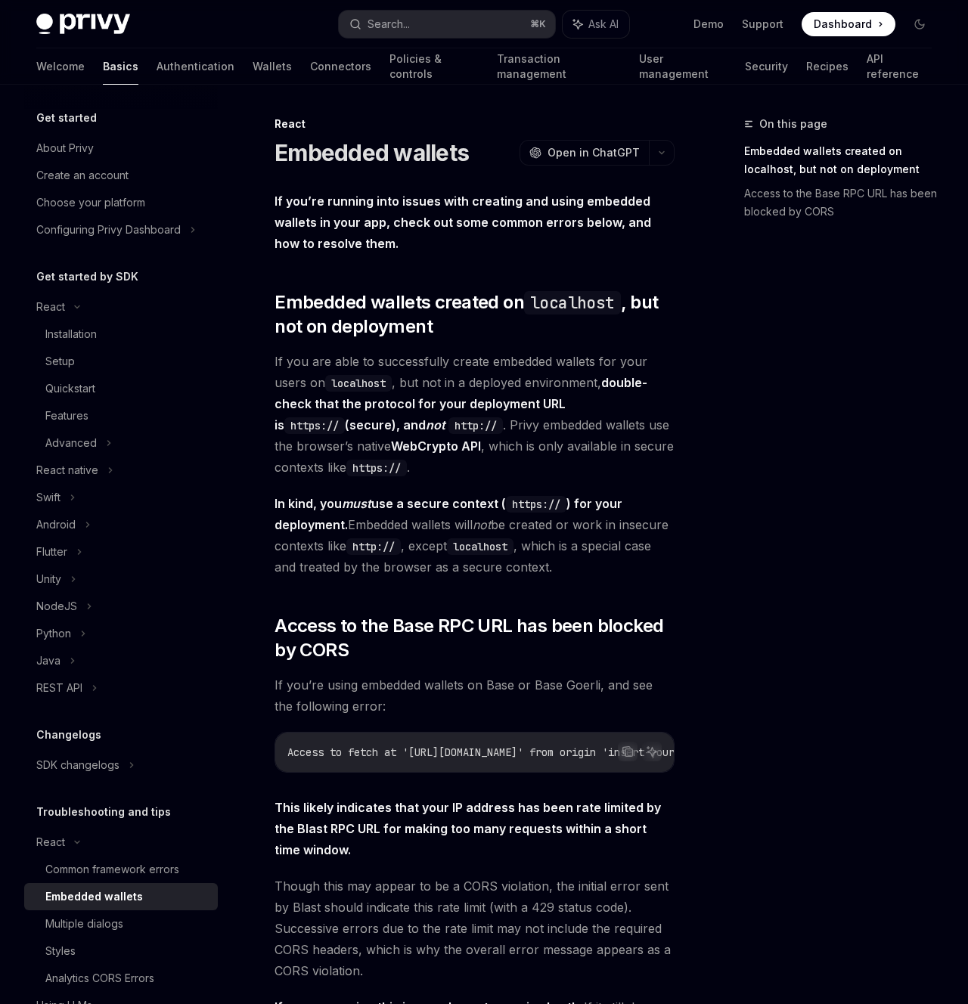
click at [656, 271] on div "If you’re running into issues with creating and using embedded wallets in your …" at bounding box center [474, 615] width 400 height 848
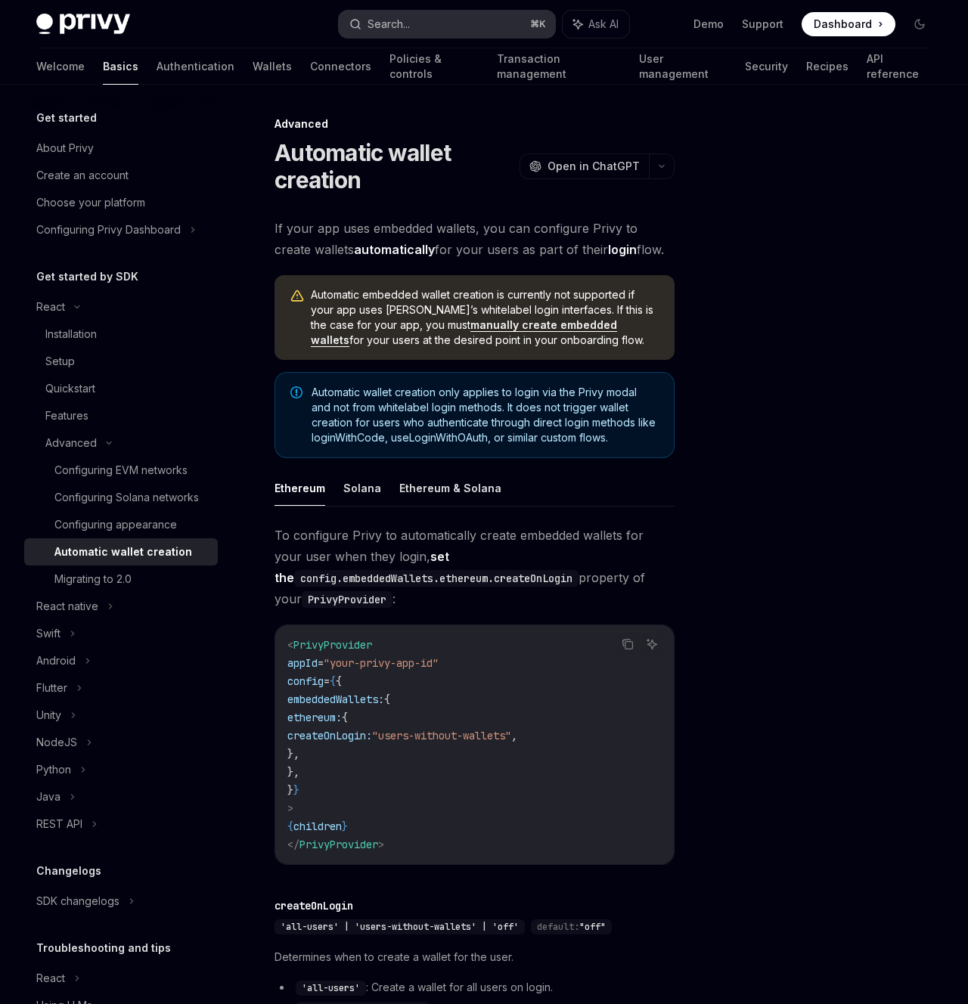
click at [501, 26] on button "Search... ⌘ K" at bounding box center [447, 24] width 216 height 27
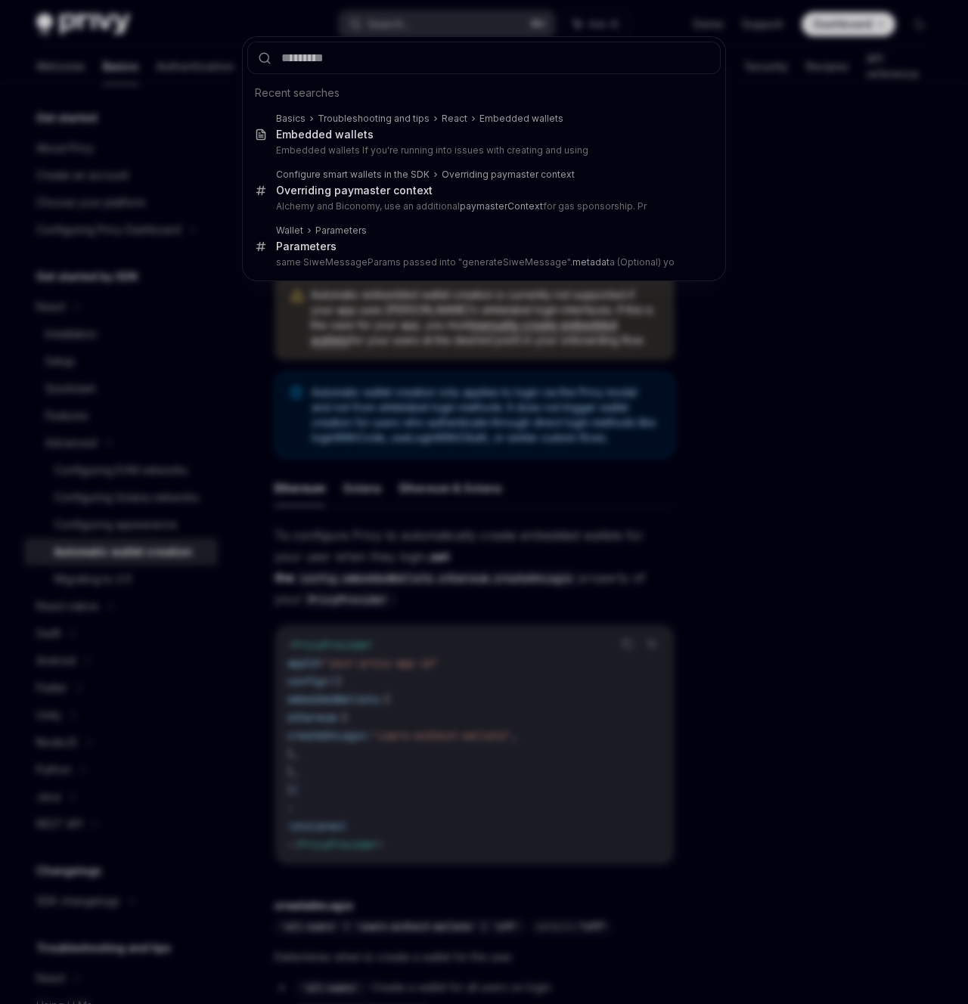
type input "**********"
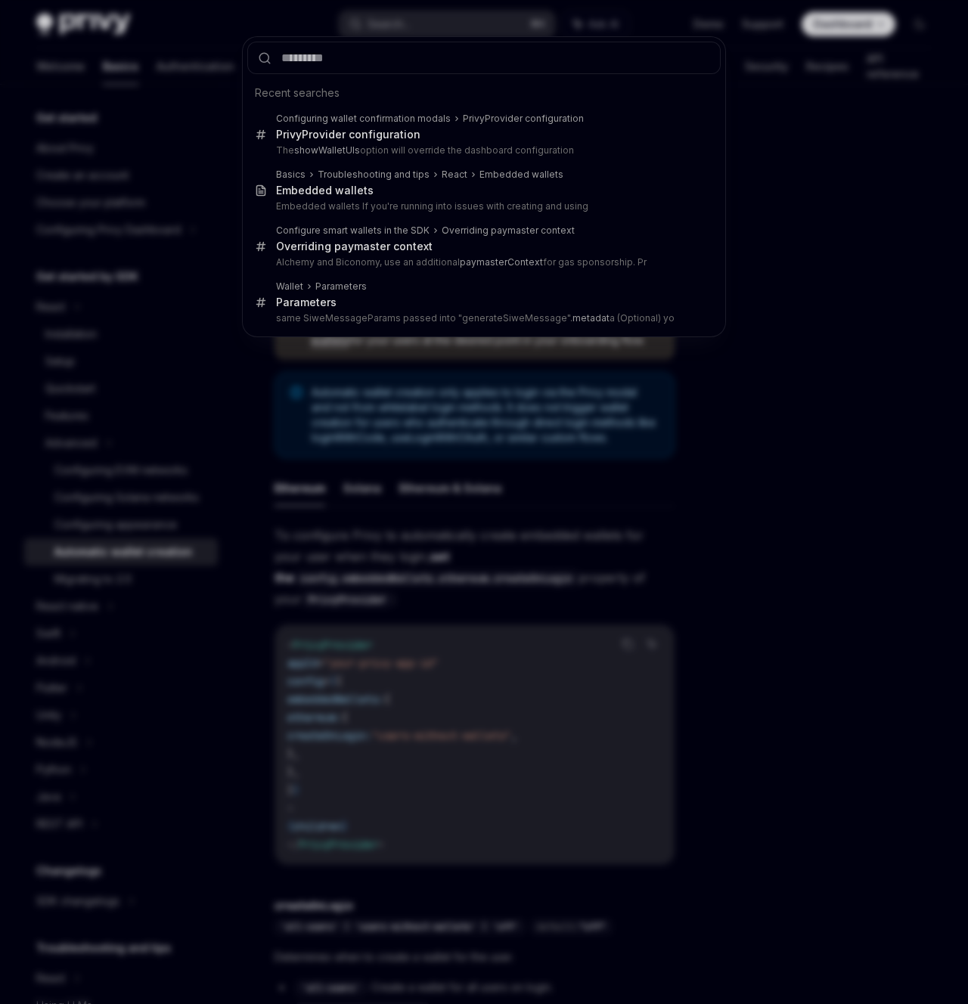
scroll to position [446, 0]
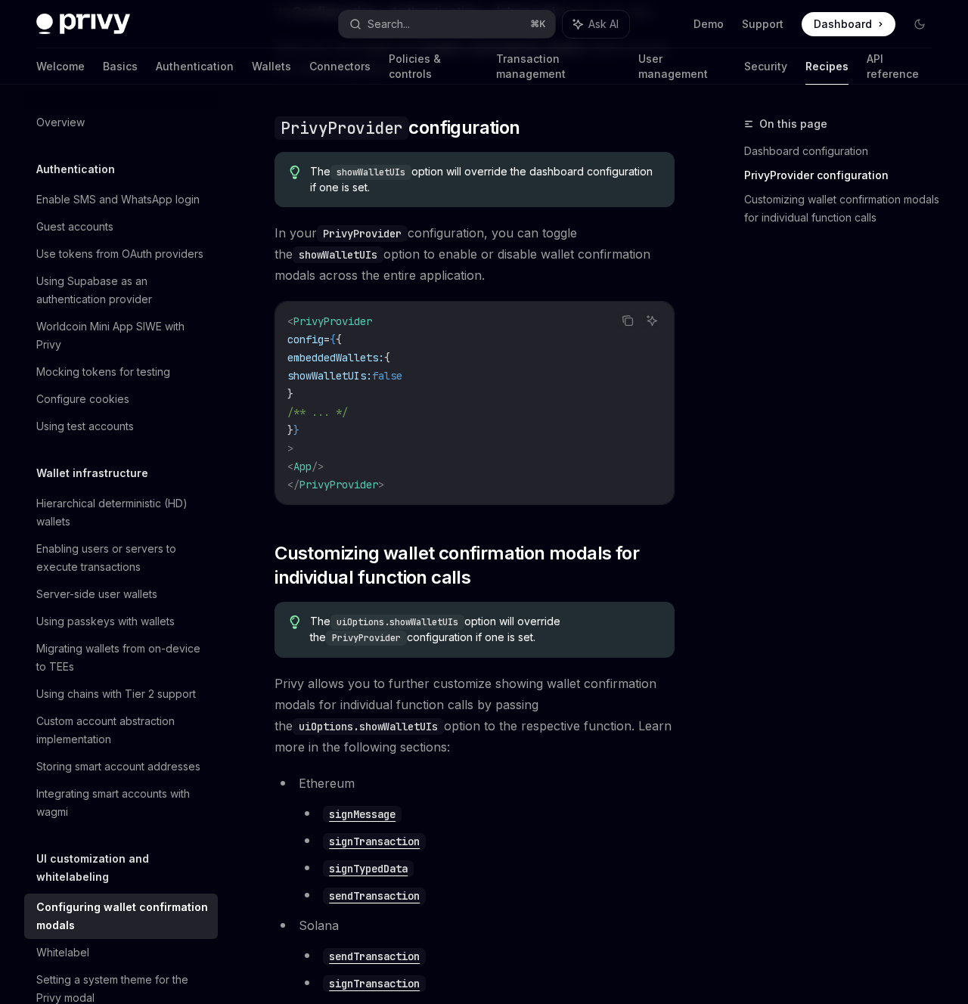
click at [372, 371] on span "showWalletUIs:" at bounding box center [329, 376] width 85 height 14
copy span "showWalletUIs"
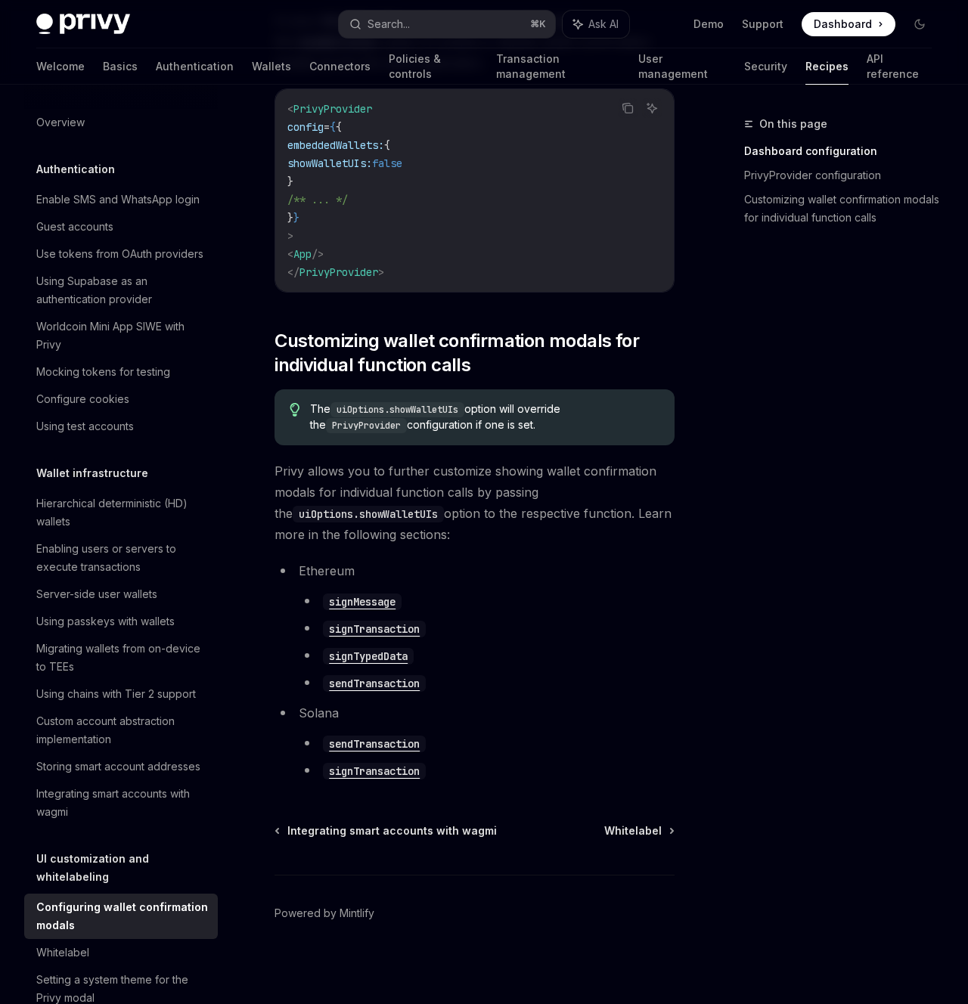
scroll to position [0, 0]
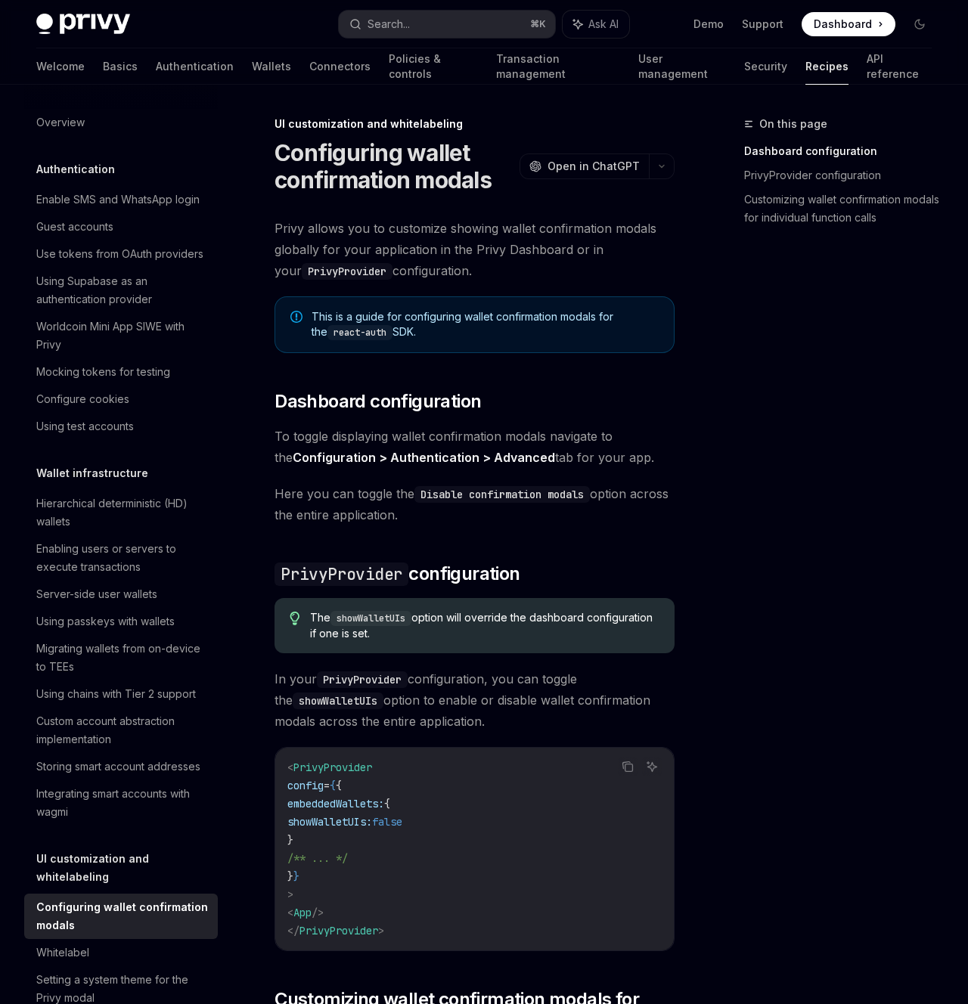
click at [729, 361] on div "On this page Dashboard configuration PrivyProvider configuration Customizing wa…" at bounding box center [829, 559] width 230 height 889
click at [744, 75] on link "Security" at bounding box center [765, 66] width 43 height 36
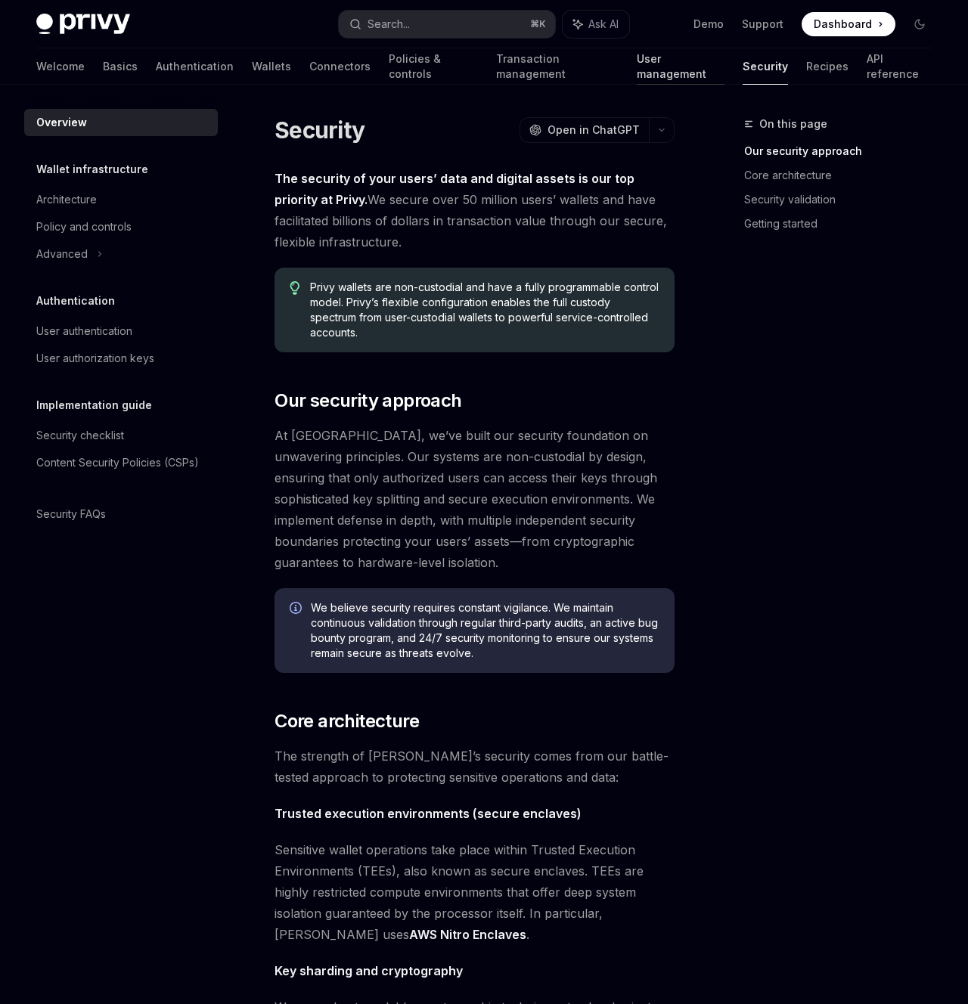
click at [640, 61] on link "User management" at bounding box center [681, 66] width 88 height 36
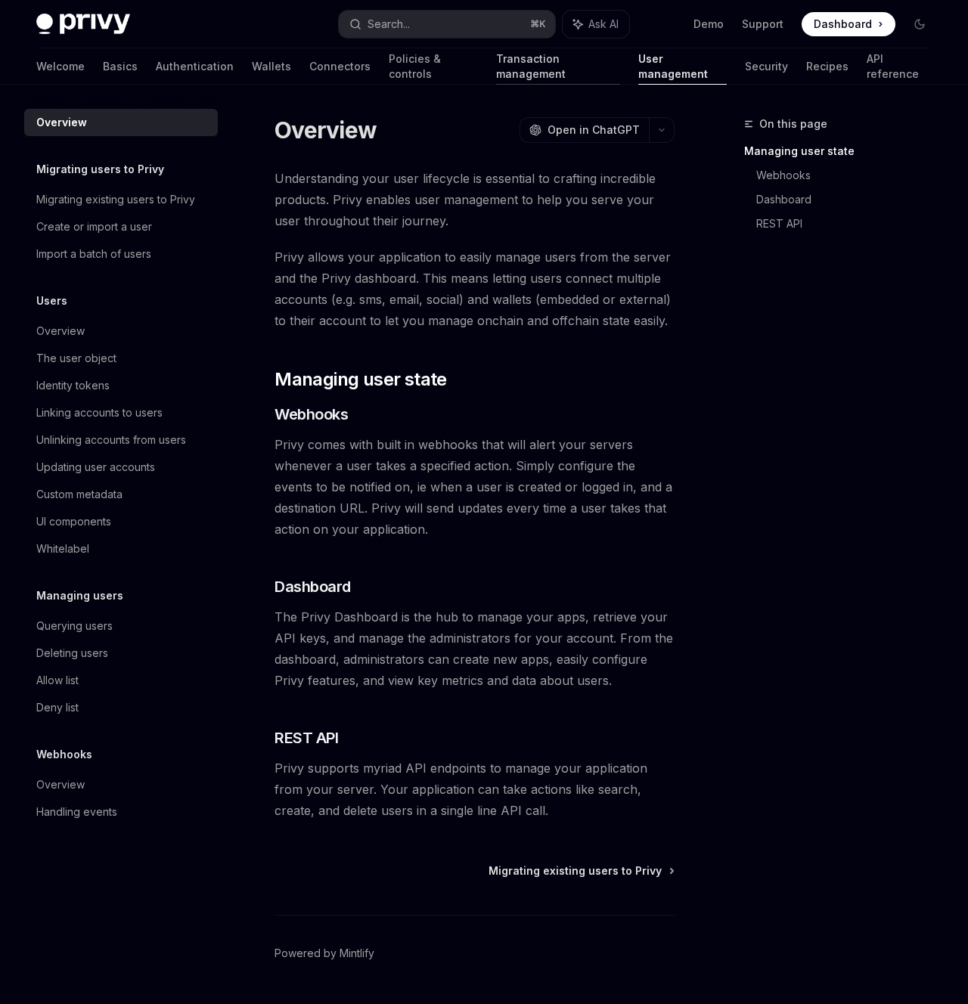
click at [498, 64] on link "Transaction management" at bounding box center [557, 66] width 123 height 36
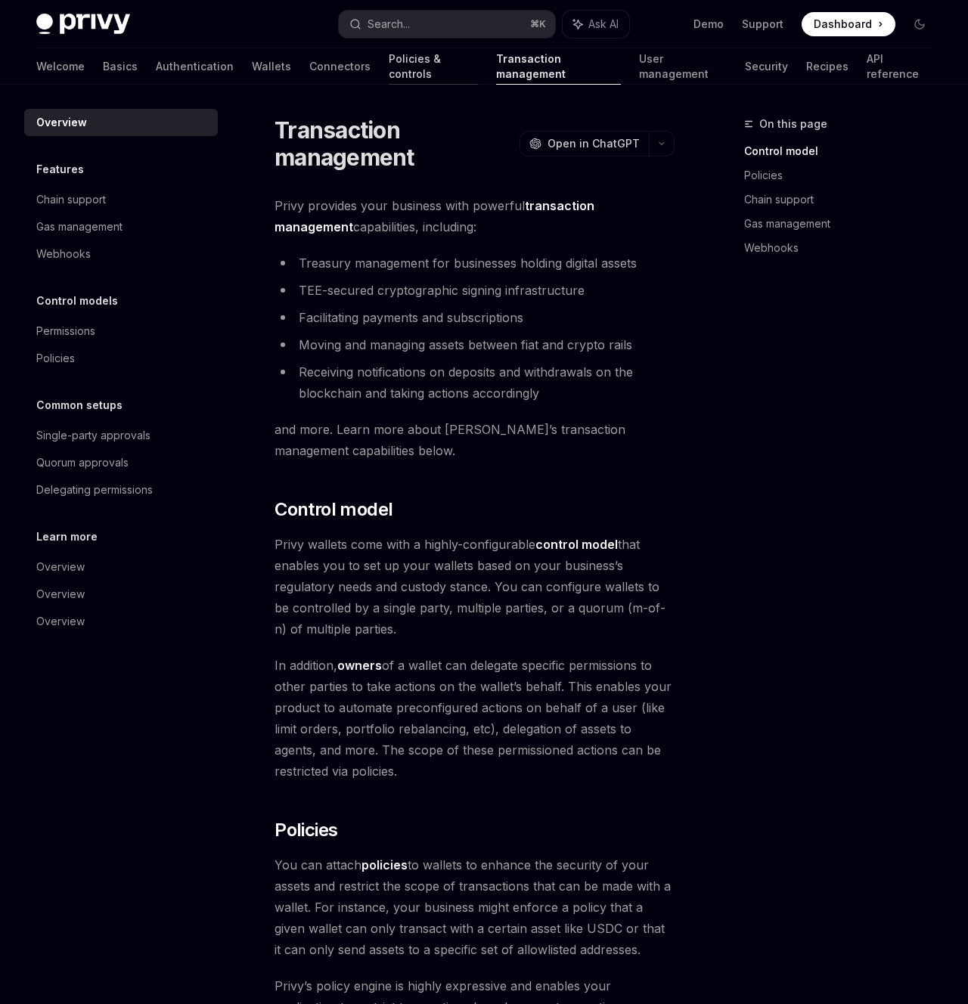
click at [389, 76] on link "Policies & controls" at bounding box center [433, 66] width 89 height 36
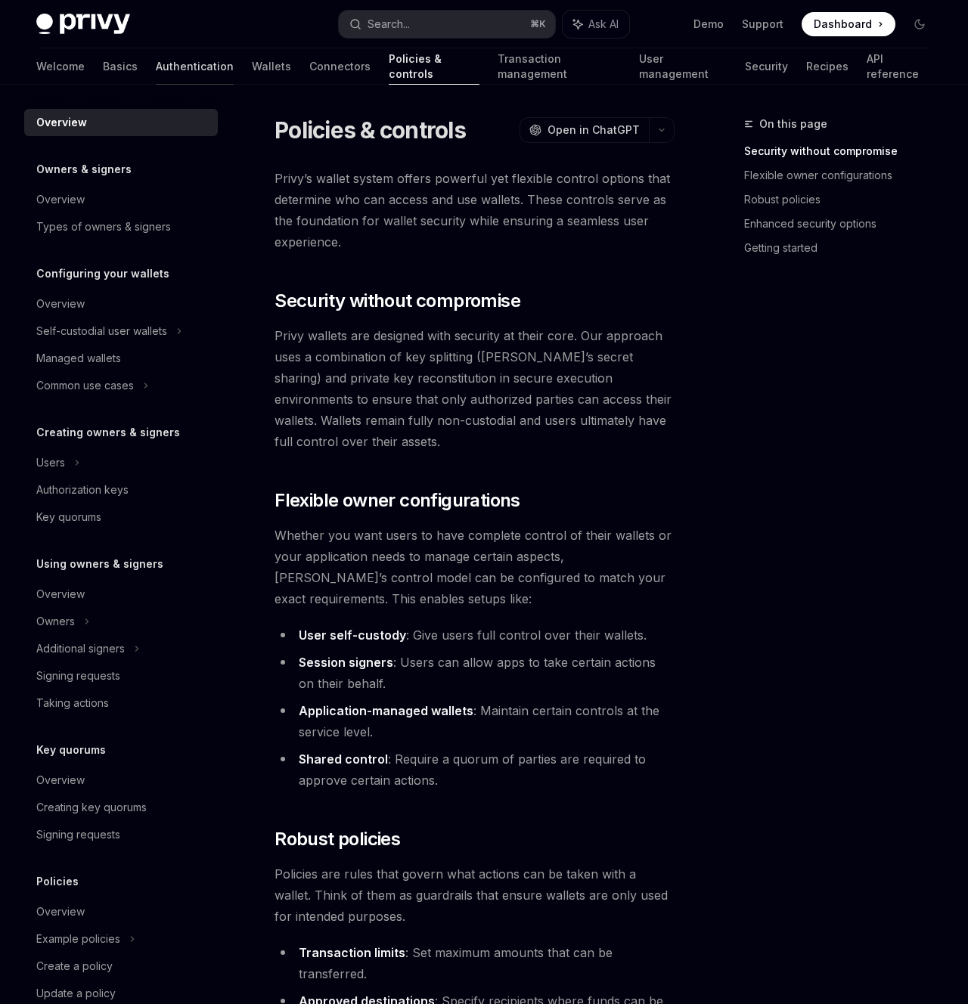
click at [156, 75] on link "Authentication" at bounding box center [195, 66] width 78 height 36
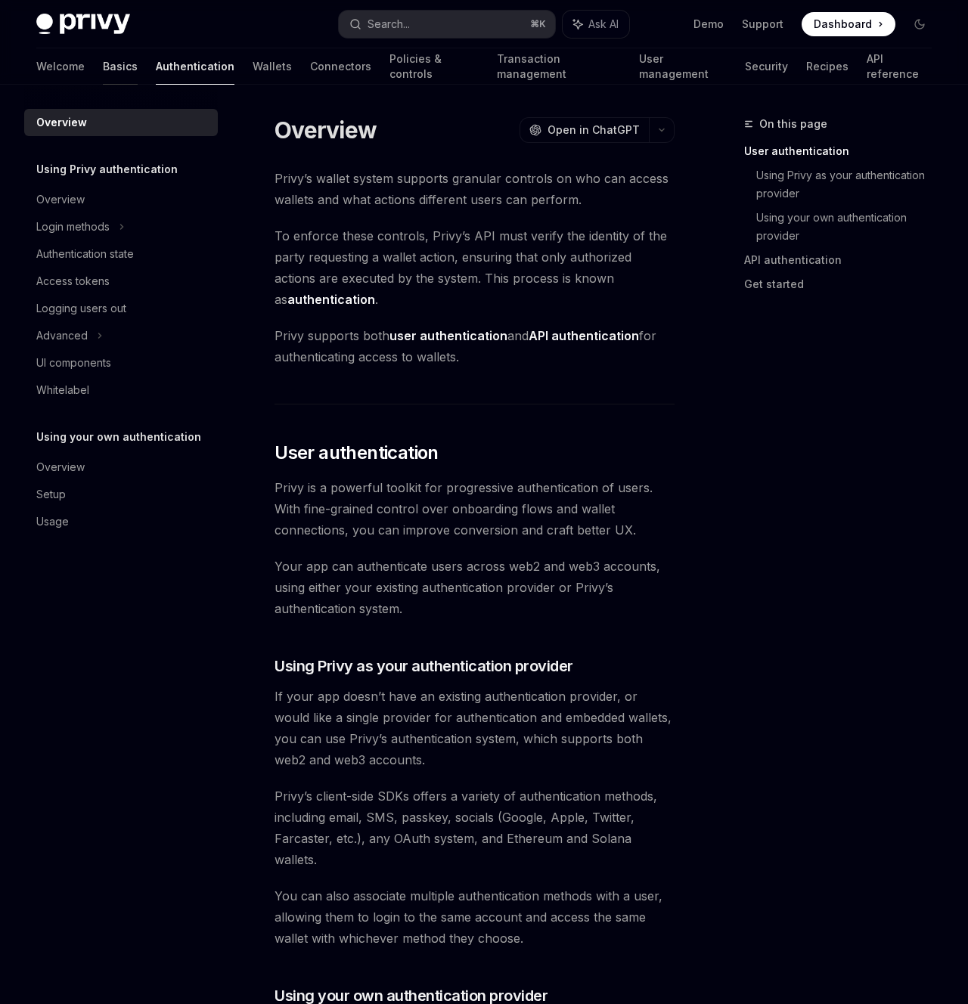
click at [103, 70] on link "Basics" at bounding box center [120, 66] width 35 height 36
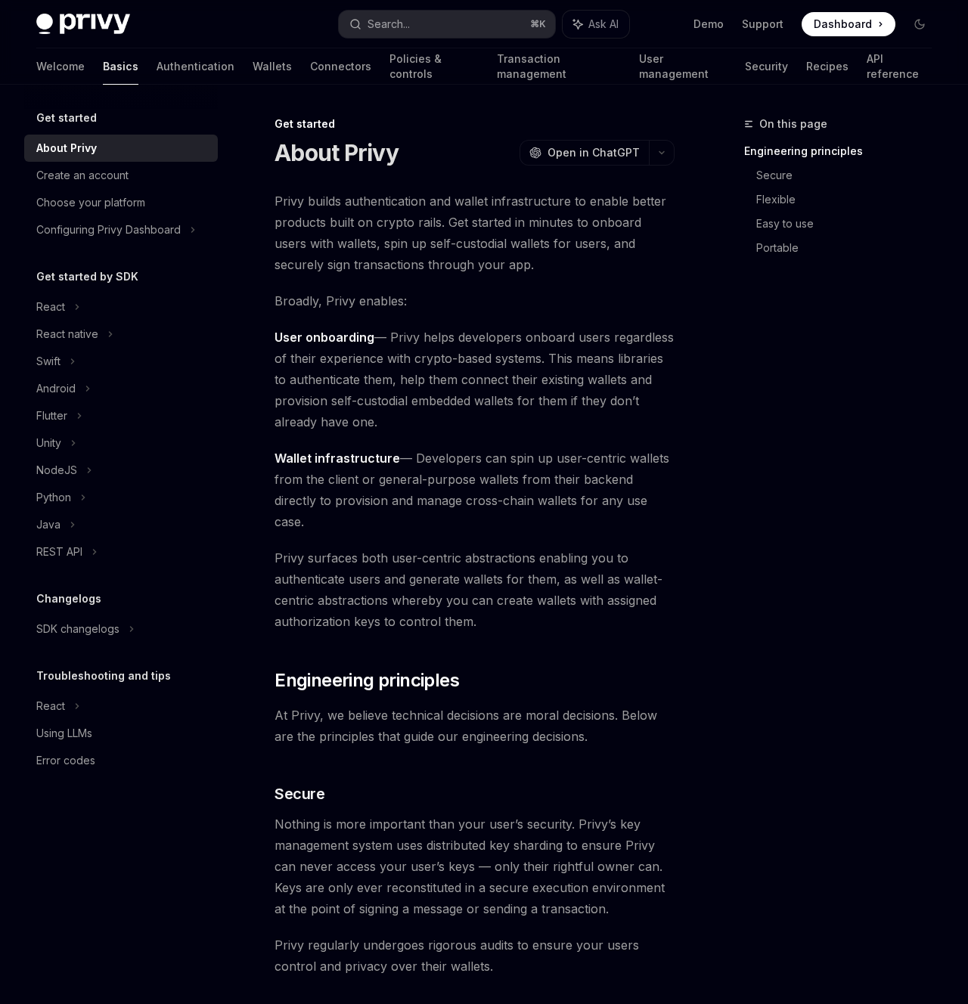
click at [764, 284] on div "On this page Engineering principles Secure Flexible Easy to use Portable" at bounding box center [829, 559] width 230 height 889
click at [867, 75] on link "API reference" at bounding box center [899, 66] width 65 height 36
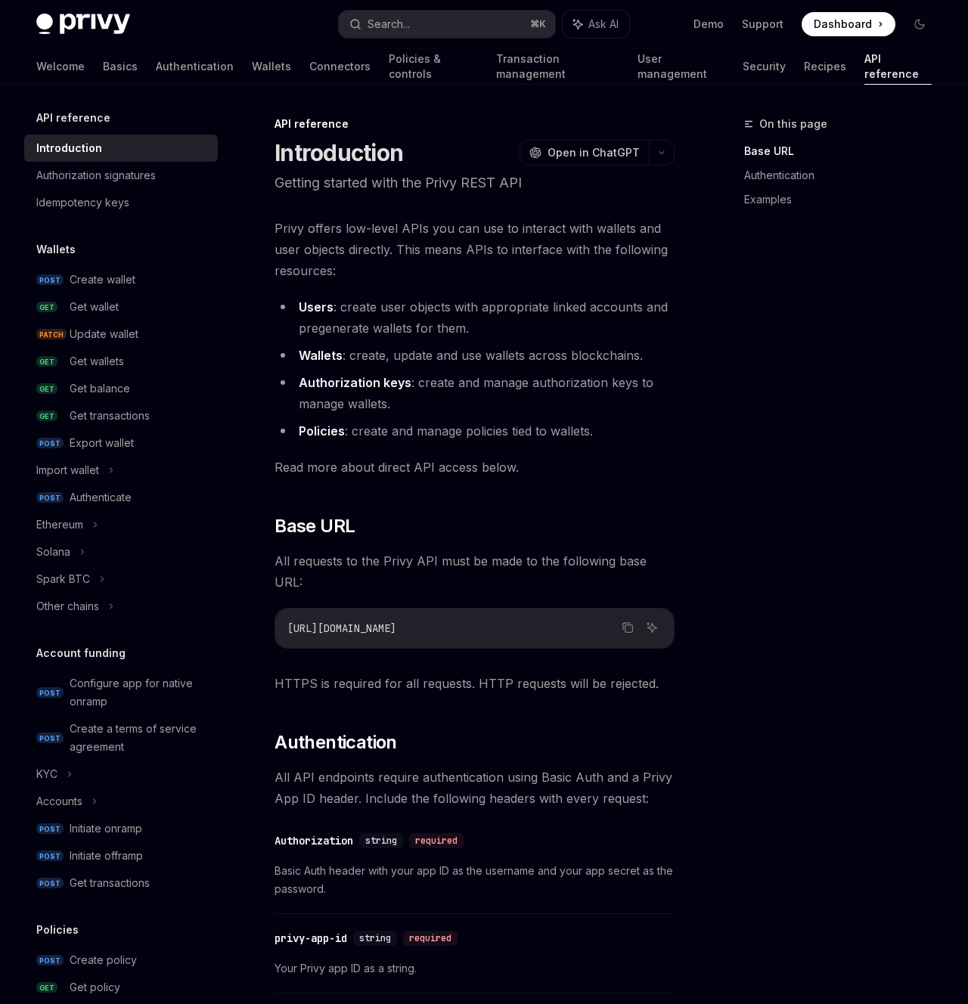
click at [774, 343] on div "On this page Base URL Authentication Examples" at bounding box center [829, 559] width 230 height 889
click at [105, 27] on img at bounding box center [83, 24] width 94 height 21
type textarea "*"
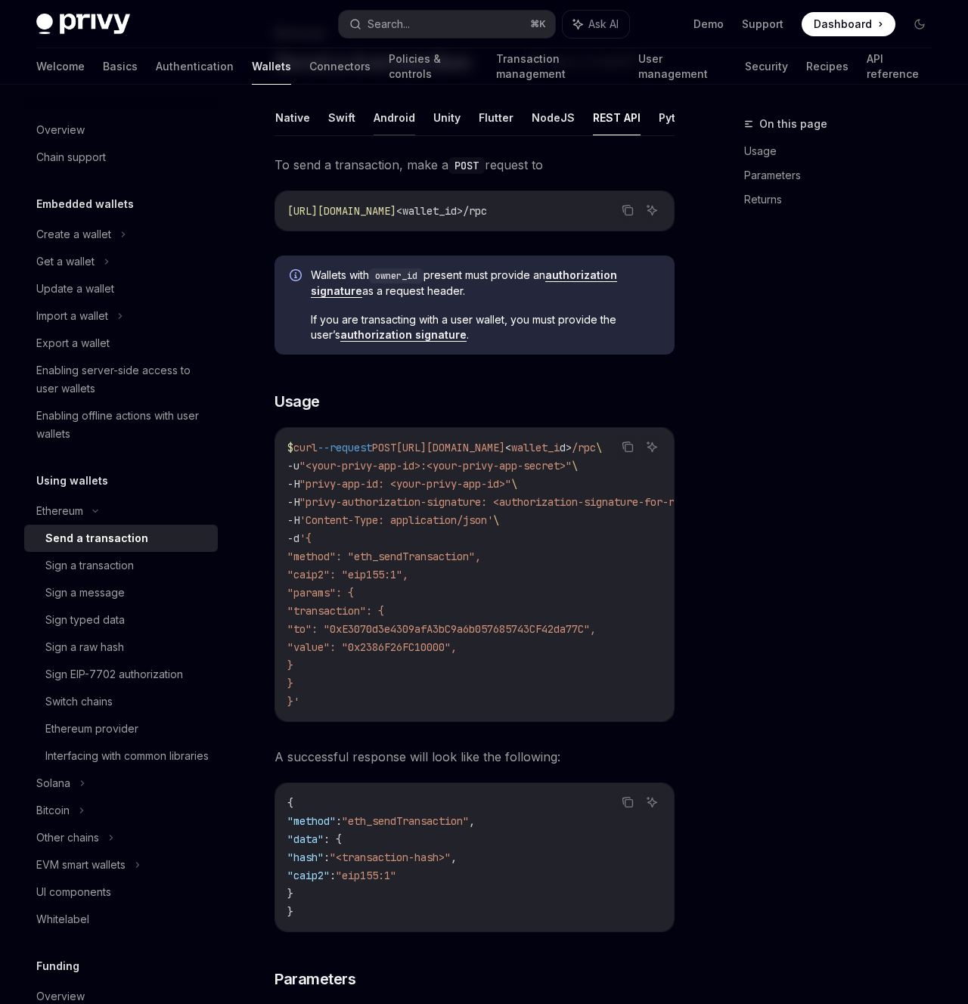
scroll to position [0, 132]
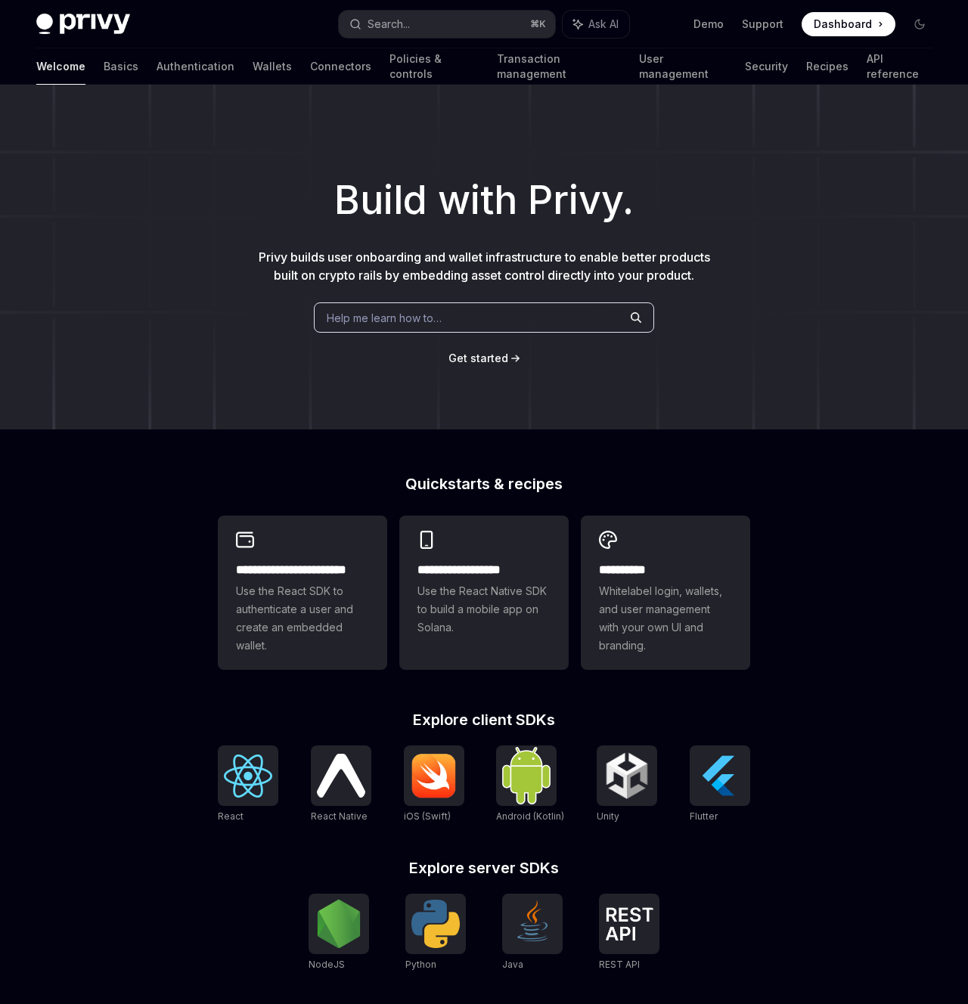
click at [447, 312] on div "Help me learn how to…" at bounding box center [484, 317] width 340 height 30
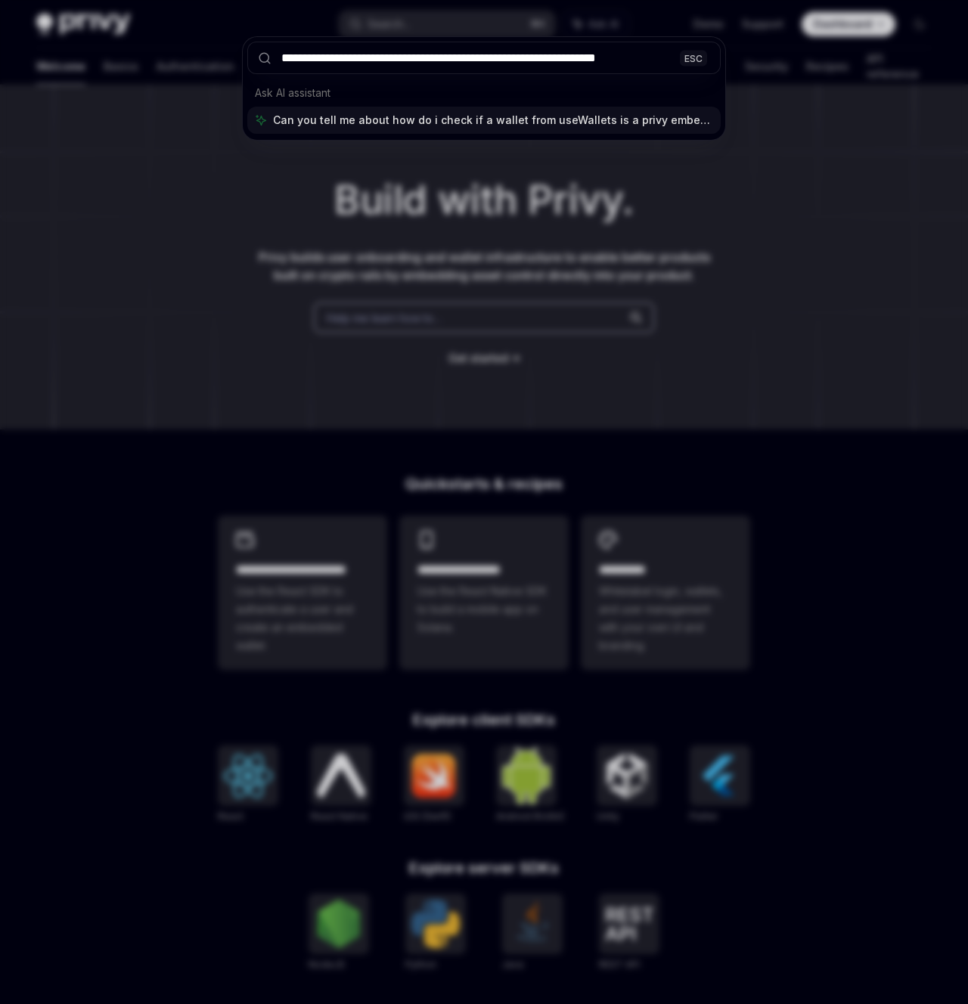
type input "**********"
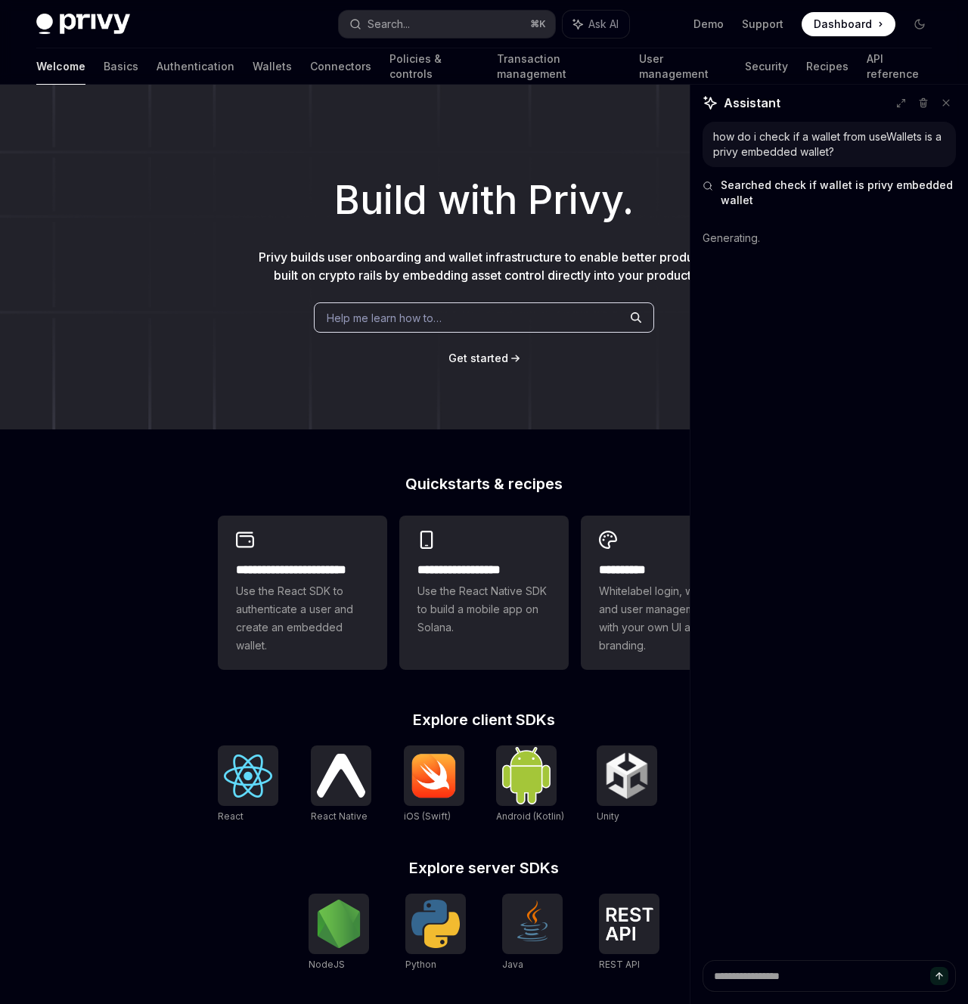
click at [380, 37] on div "Privy Docs home page Search... ⌘ K Ask AI Demo Support Dashboard Dashboard Sear…" at bounding box center [483, 24] width 895 height 48
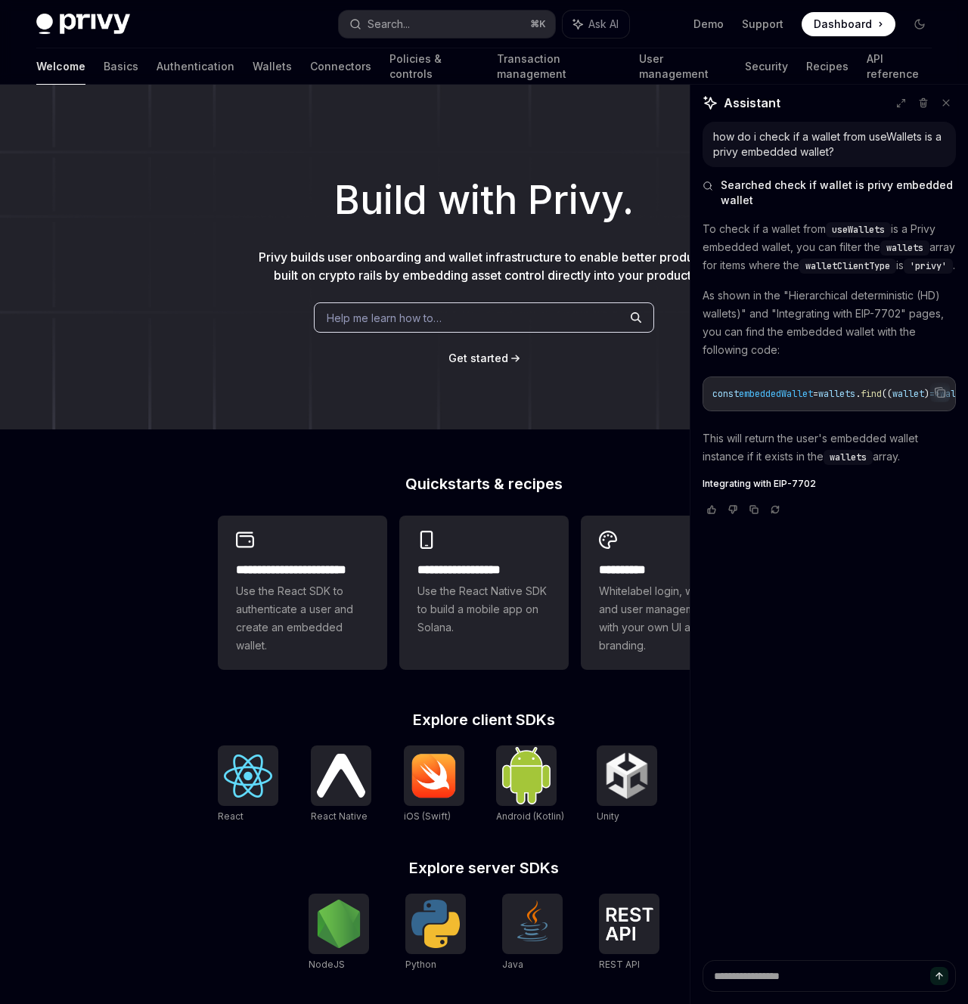
type textarea "*"
click at [938, 398] on icon "Copy the contents from the code block" at bounding box center [942, 394] width 8 height 8
click at [836, 696] on div "how do i check if a wallet from useWallets is a privy embedded wallet? Searched…" at bounding box center [829, 541] width 278 height 839
